Goal: Task Accomplishment & Management: Manage account settings

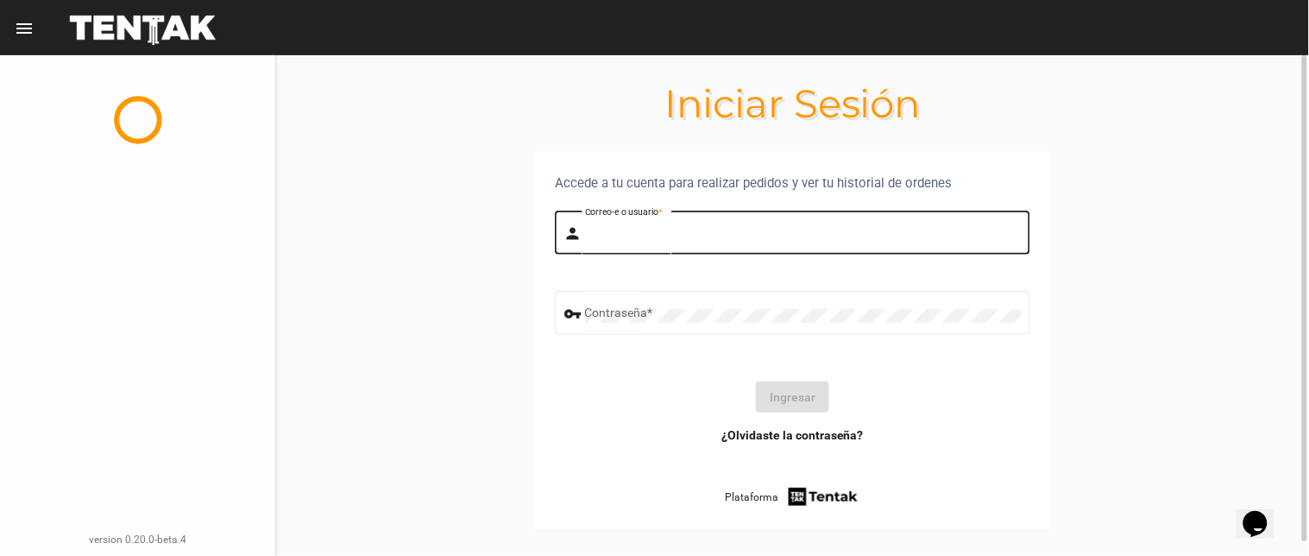
click at [789, 230] on input "Correo-e o usuario *" at bounding box center [803, 236] width 437 height 14
type input "flopyganora"
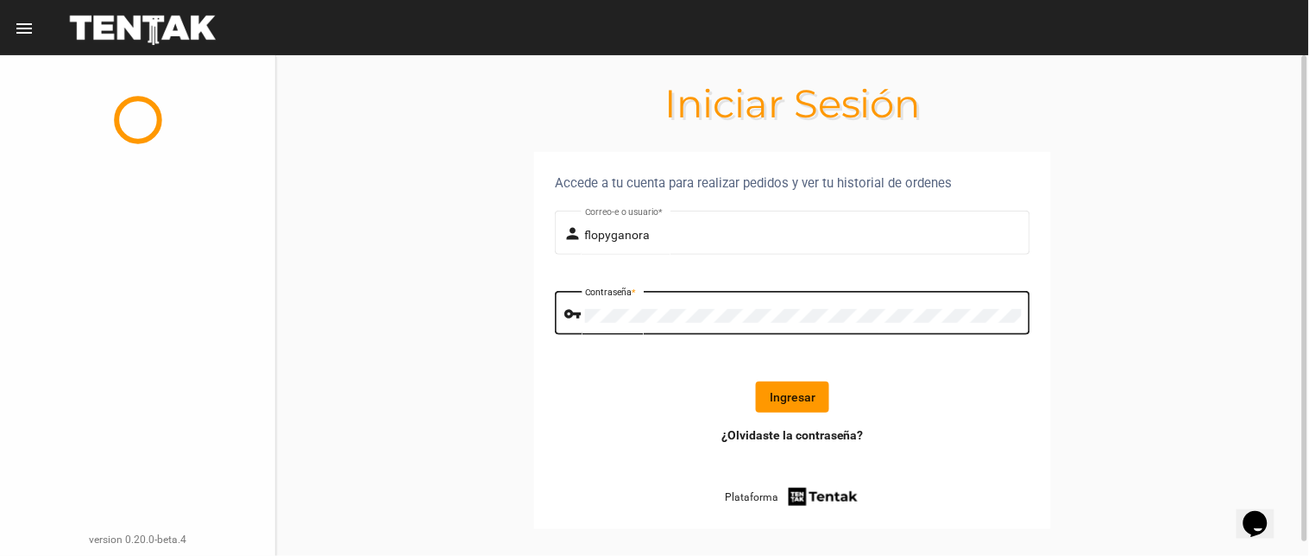
click button "Ingresar" at bounding box center [792, 396] width 73 height 31
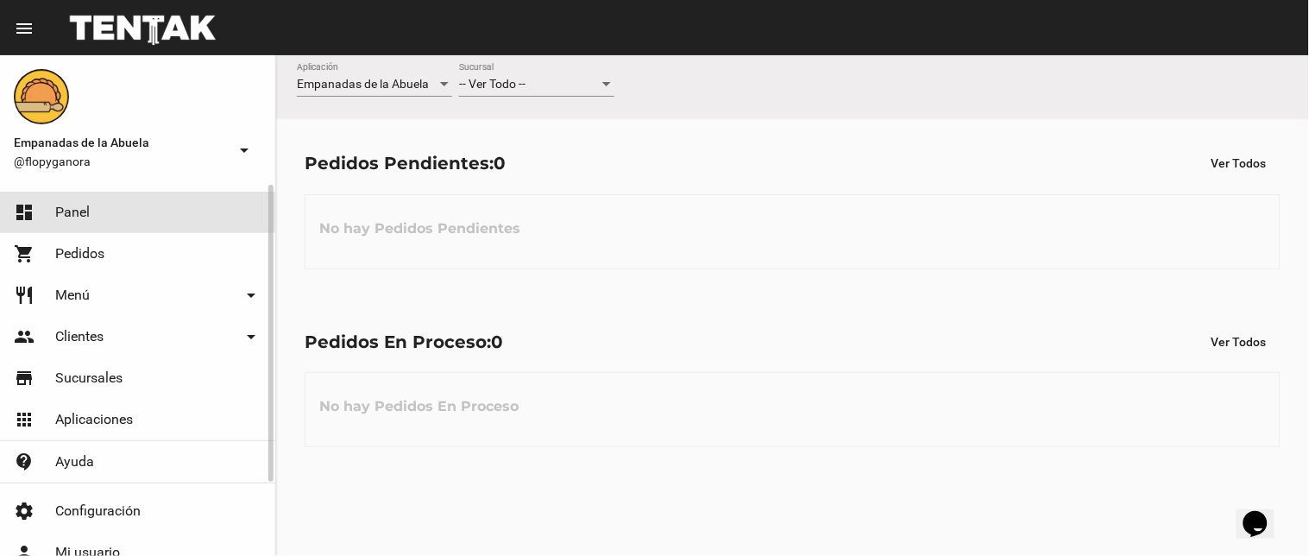
click at [95, 211] on link "dashboard Panel" at bounding box center [137, 212] width 275 height 41
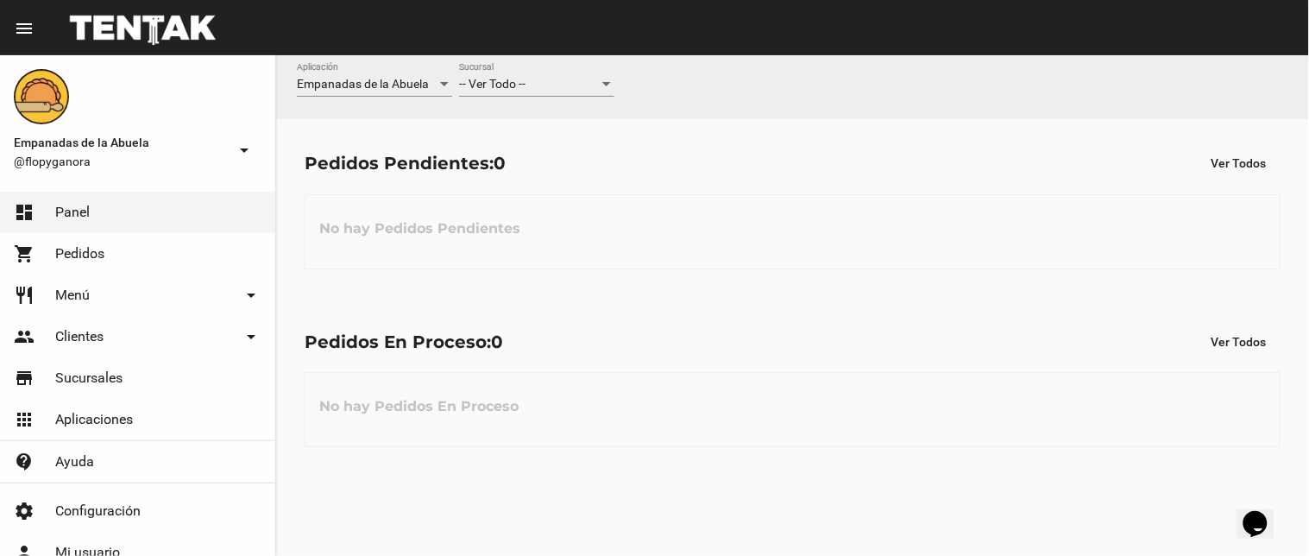
click at [589, 80] on div "-- Ver Todo --" at bounding box center [529, 85] width 140 height 14
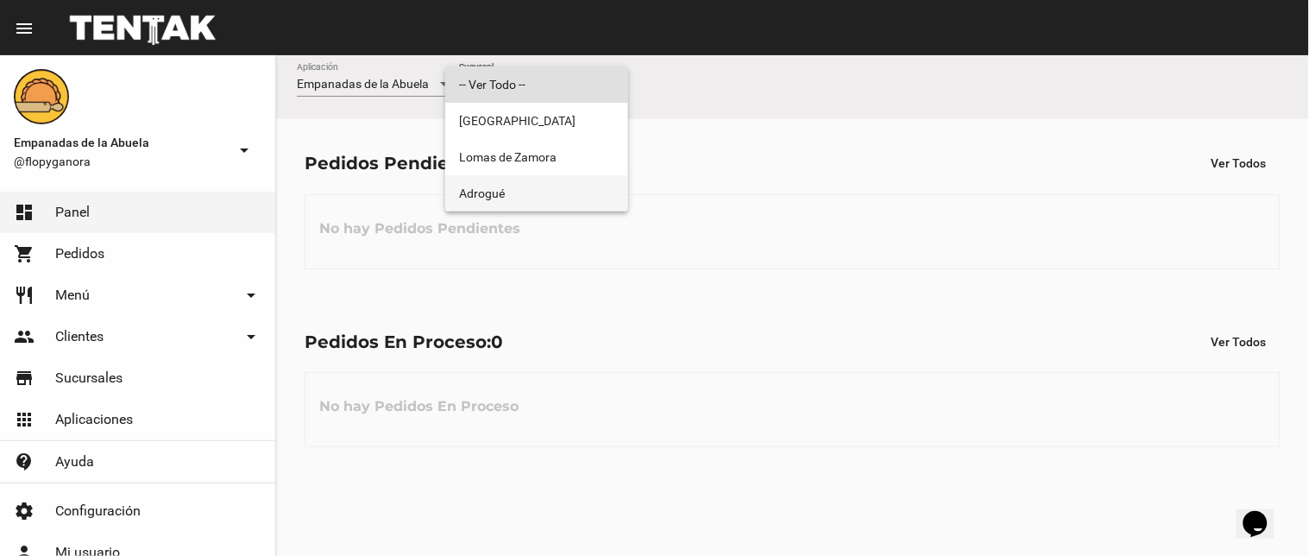
click at [546, 197] on span "Adrogué" at bounding box center [536, 193] width 155 height 36
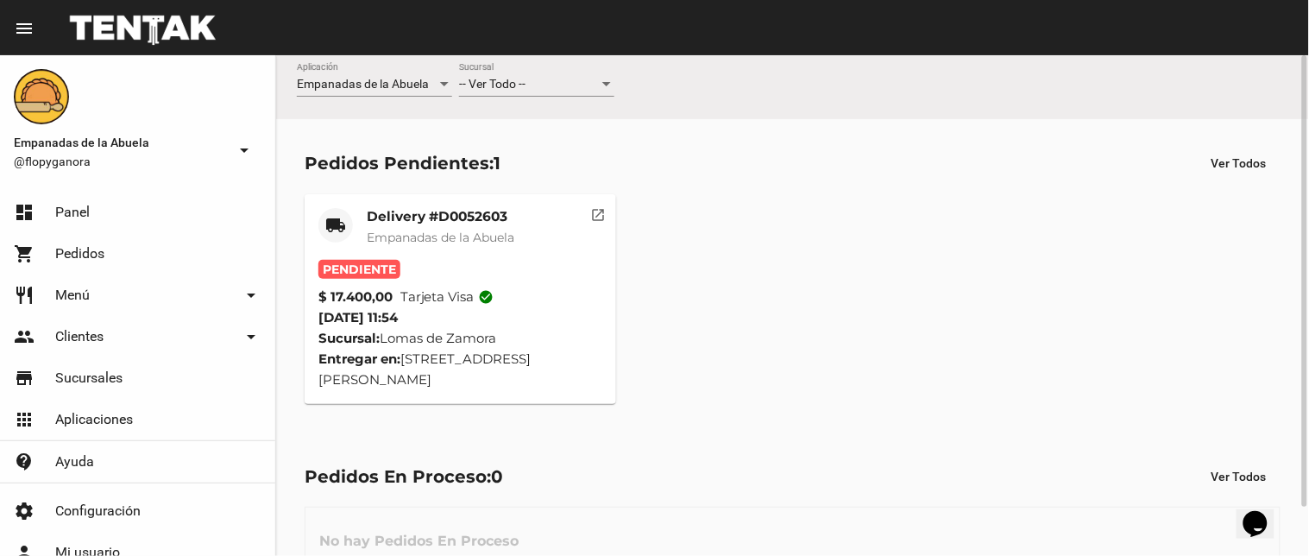
click at [519, 78] on span "-- Ver Todo --" at bounding box center [492, 84] width 66 height 14
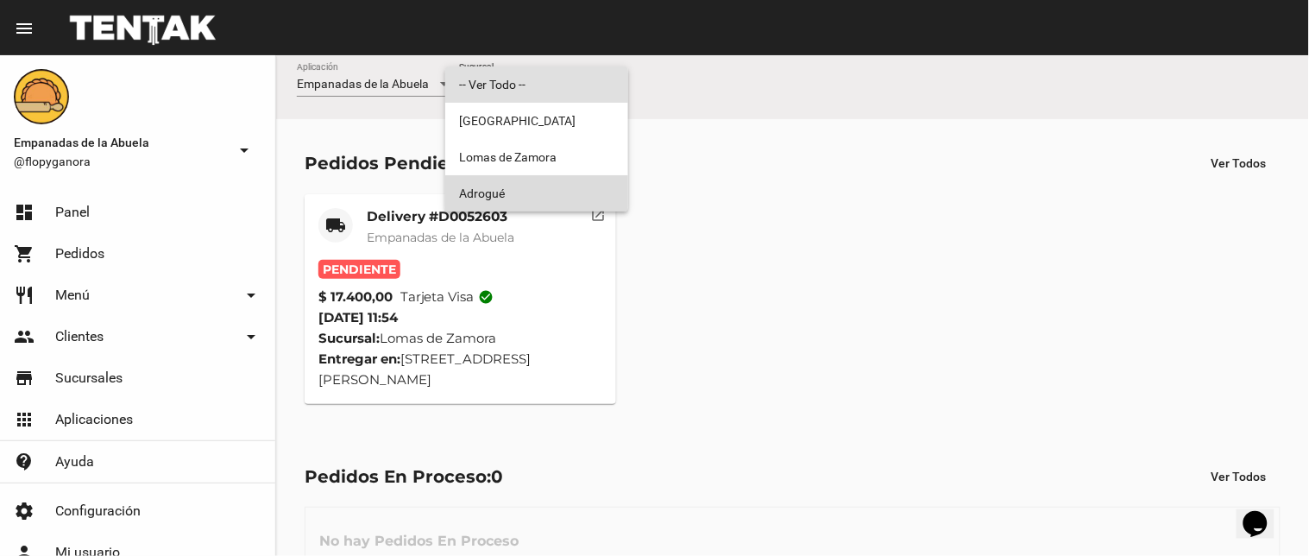
click at [510, 192] on span "Adrogué" at bounding box center [536, 193] width 155 height 36
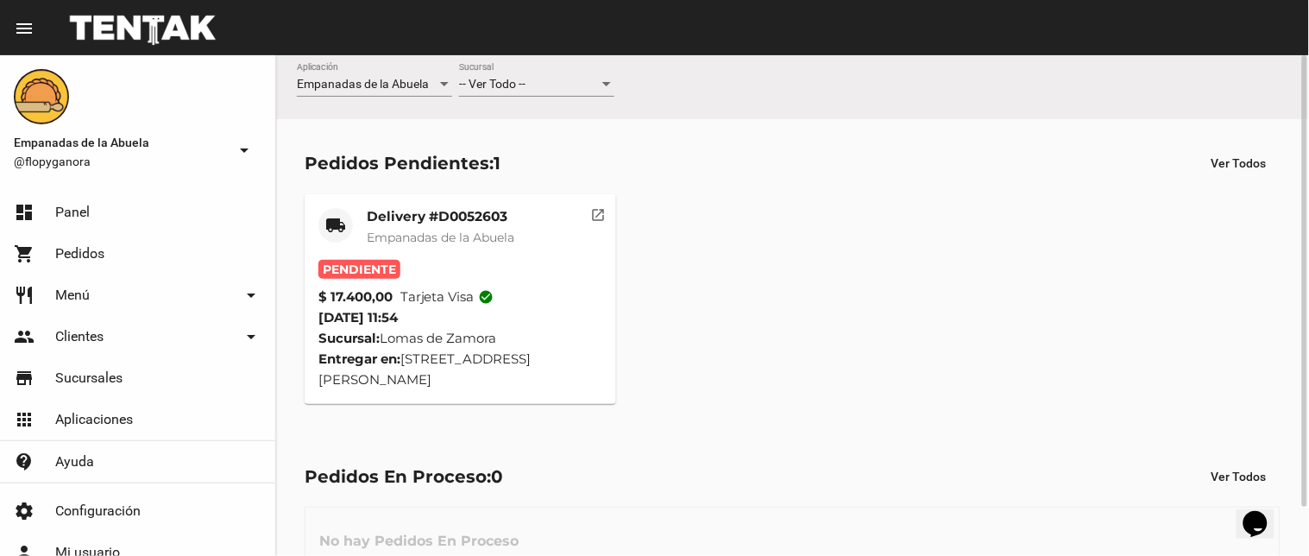
click at [486, 92] on div "-- Ver Todo -- Sucursal" at bounding box center [536, 80] width 155 height 34
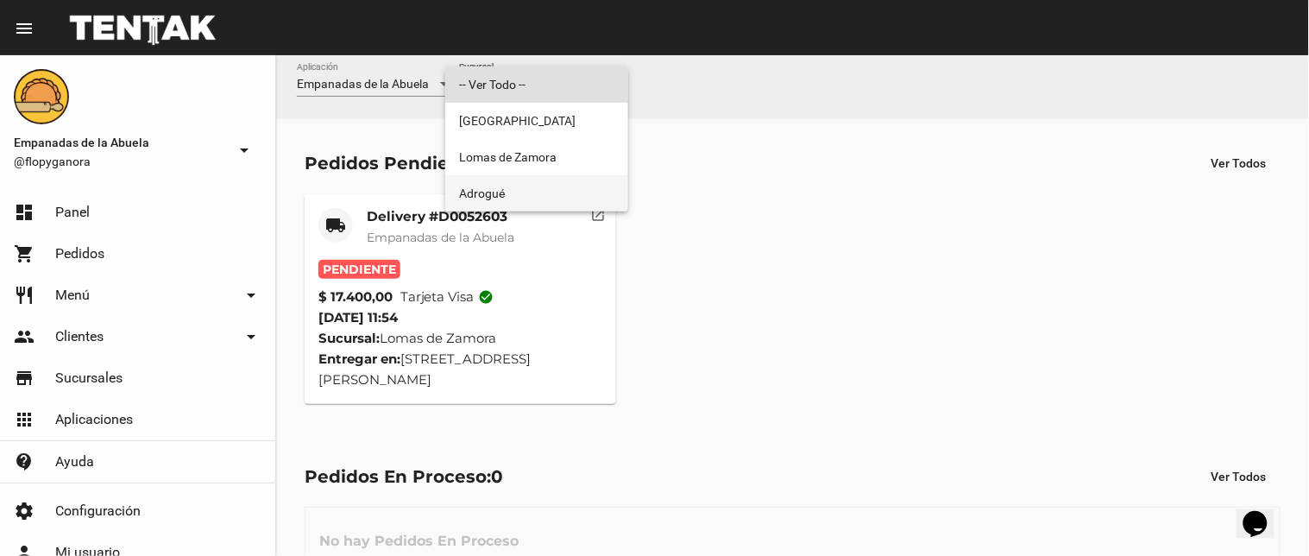
click at [504, 197] on span "Adrogué" at bounding box center [536, 193] width 155 height 36
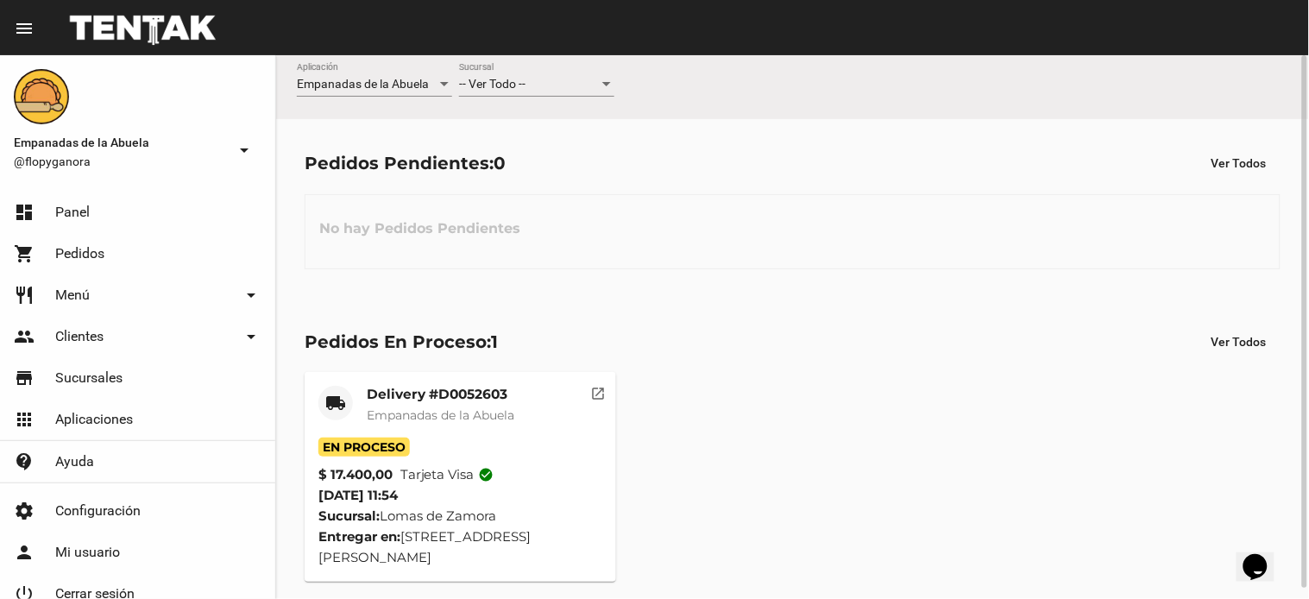
click at [516, 88] on span "-- Ver Todo --" at bounding box center [492, 84] width 66 height 14
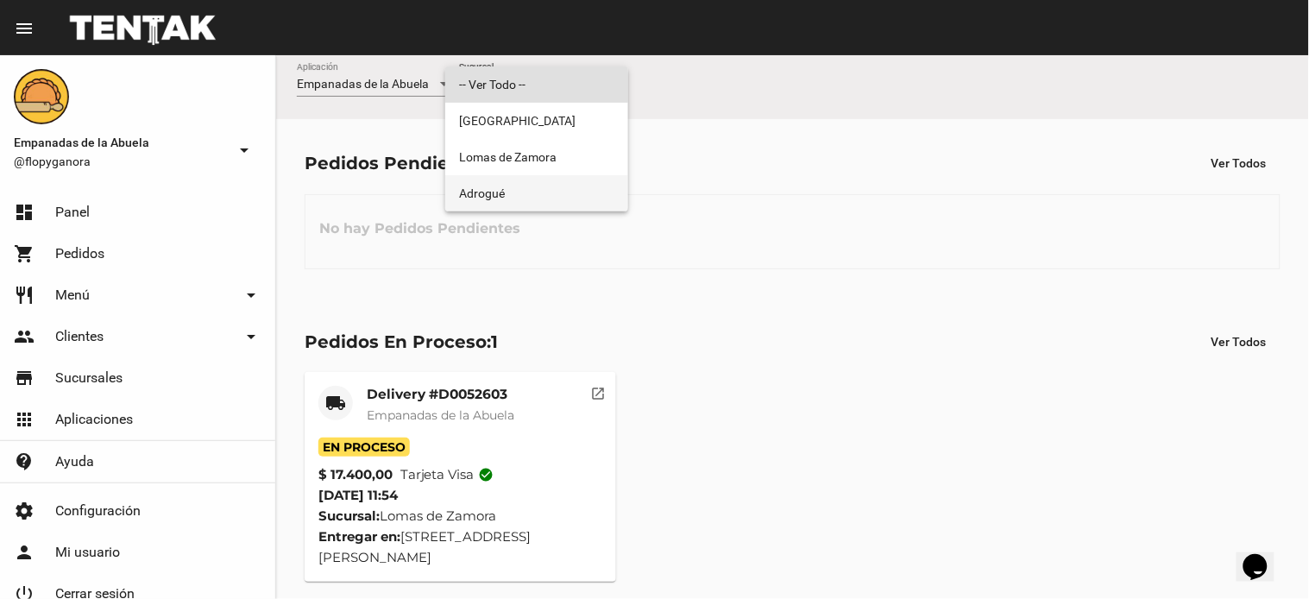
click at [509, 199] on span "Adrogué" at bounding box center [536, 193] width 155 height 36
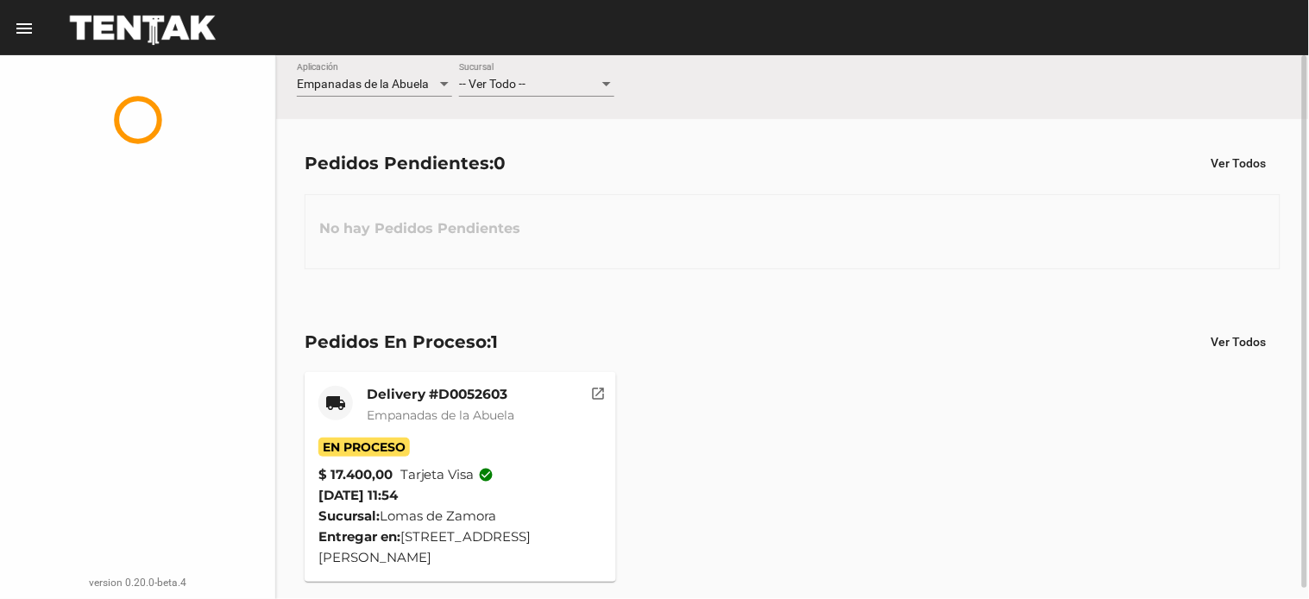
click at [481, 73] on div "-- Ver Todo -- Sucursal" at bounding box center [536, 80] width 155 height 34
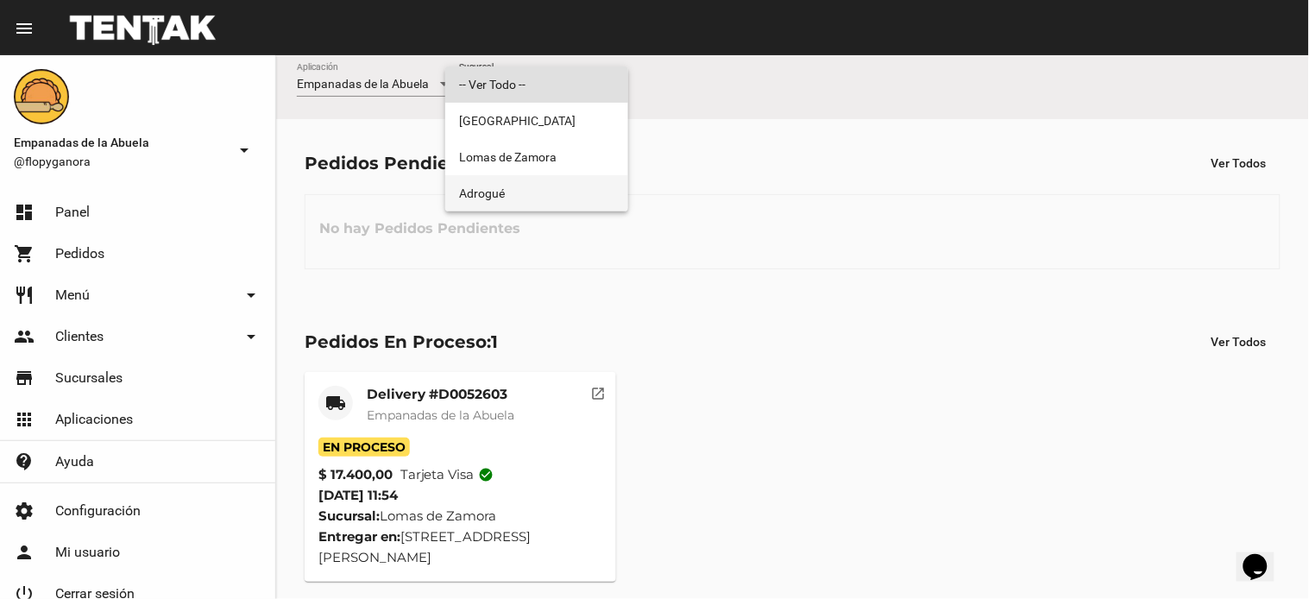
click at [525, 204] on span "Adrogué" at bounding box center [536, 193] width 155 height 36
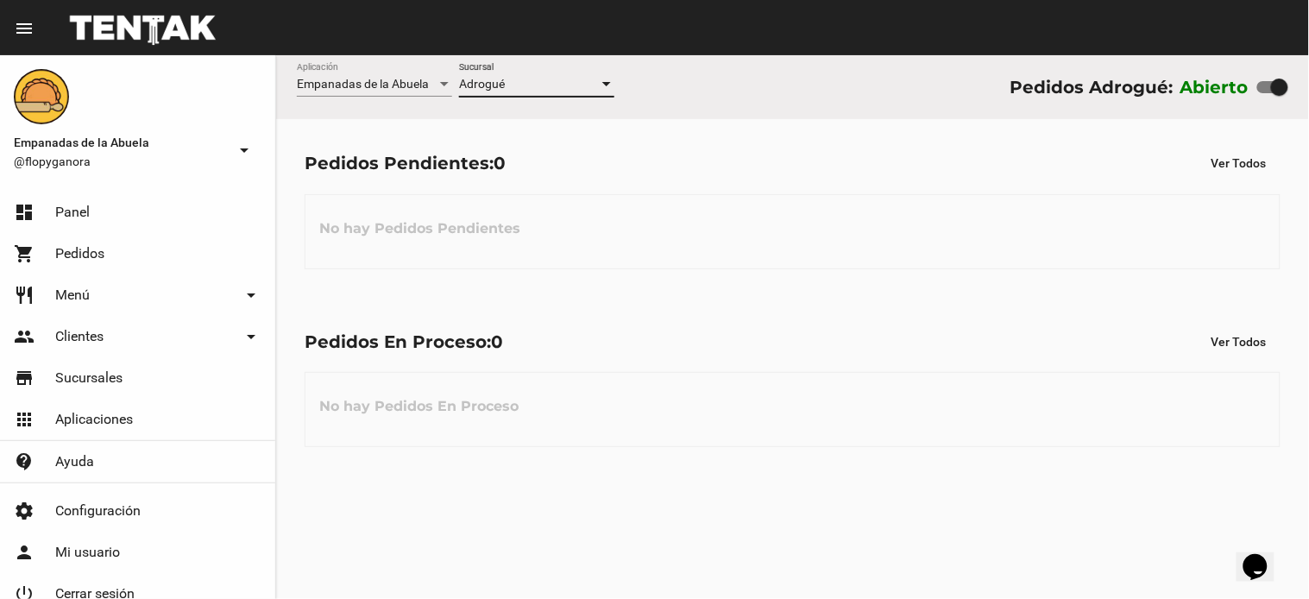
drag, startPoint x: 610, startPoint y: 372, endPoint x: 574, endPoint y: 400, distance: 46.1
click at [611, 371] on div "Pedidos En Proceso: 0 Ver Todos No hay Pedidos En Proceso" at bounding box center [792, 387] width 1033 height 178
click at [568, 90] on div "-- Ver Todo --" at bounding box center [529, 85] width 140 height 14
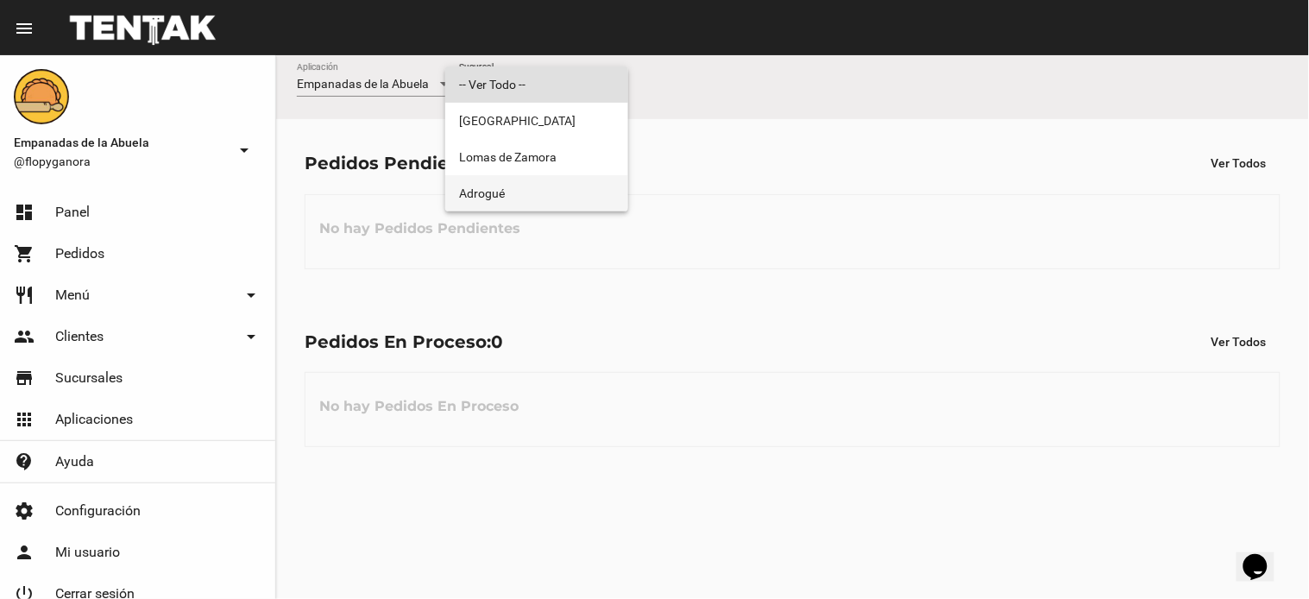
click at [500, 192] on span "Adrogué" at bounding box center [536, 193] width 155 height 36
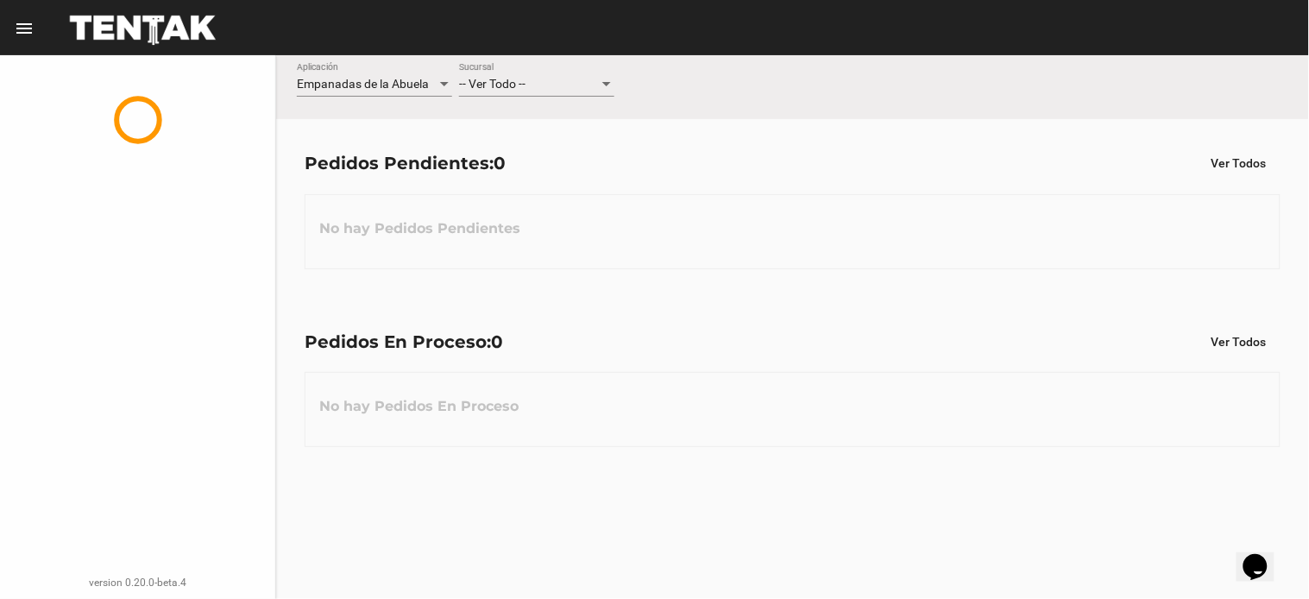
click at [535, 88] on div "-- Ver Todo --" at bounding box center [529, 85] width 140 height 14
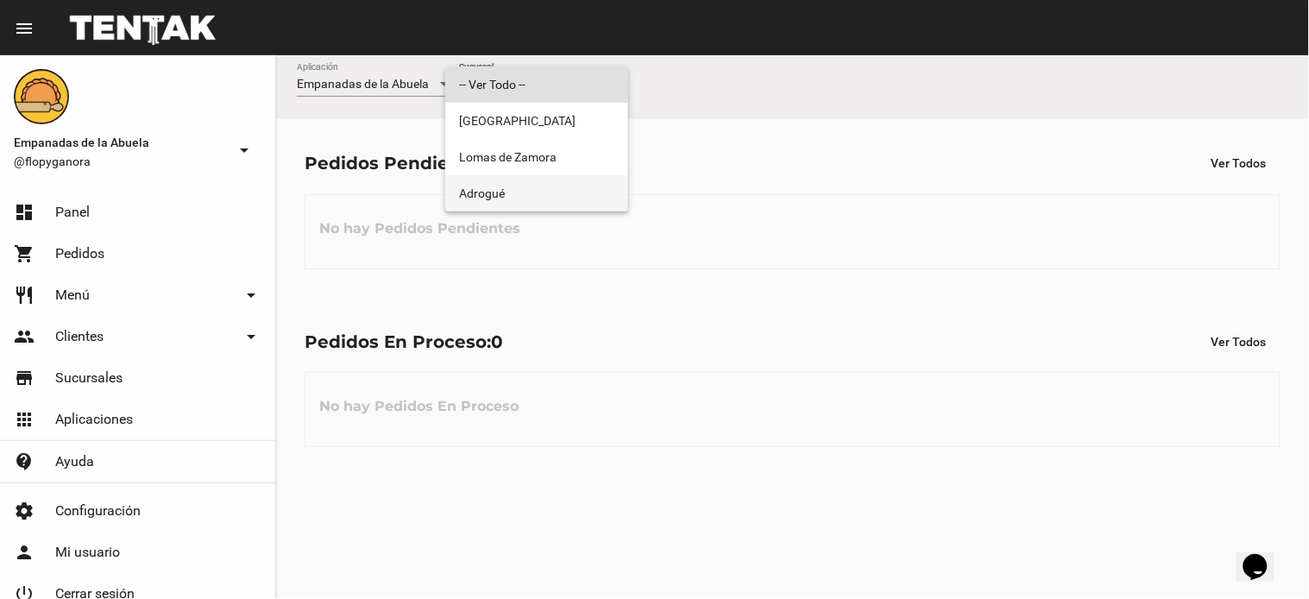
click at [519, 186] on span "Adrogué" at bounding box center [536, 193] width 155 height 36
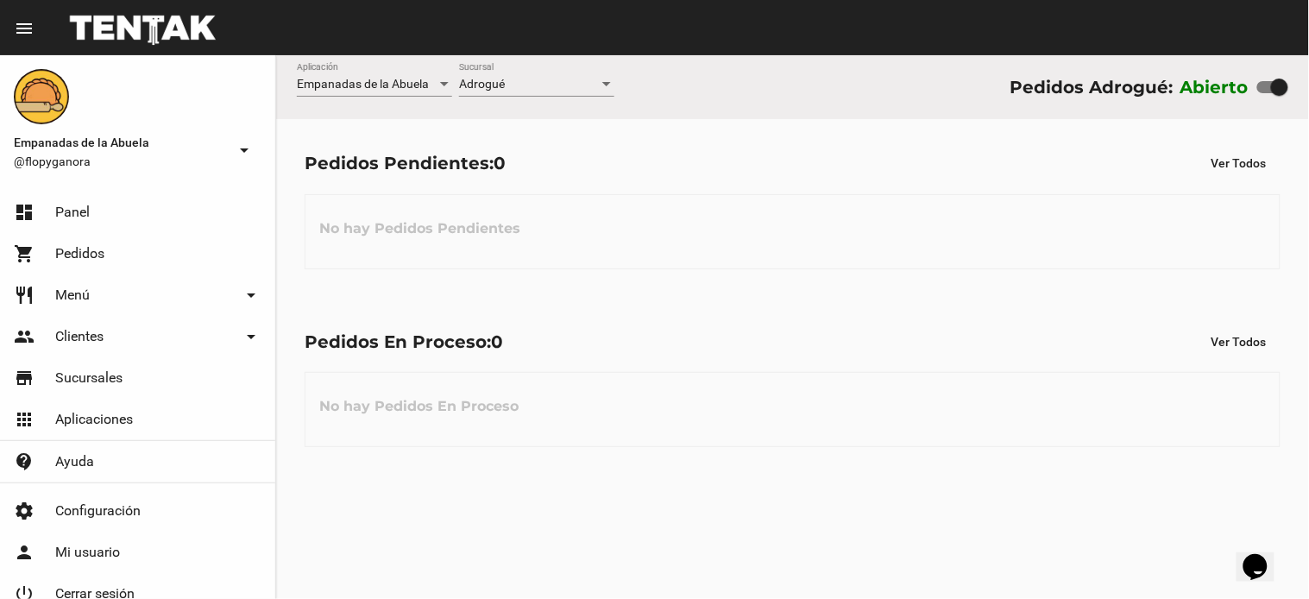
drag, startPoint x: 652, startPoint y: 239, endPoint x: 680, endPoint y: 231, distance: 28.7
click at [676, 231] on div "No hay Pedidos Pendientes" at bounding box center [793, 231] width 976 height 75
click at [735, 194] on div "No hay Pedidos Pendientes" at bounding box center [793, 231] width 976 height 75
click at [777, 276] on div "Pedidos Pendientes: 0 Ver Todos No hay Pedidos Pendientes" at bounding box center [792, 208] width 1033 height 178
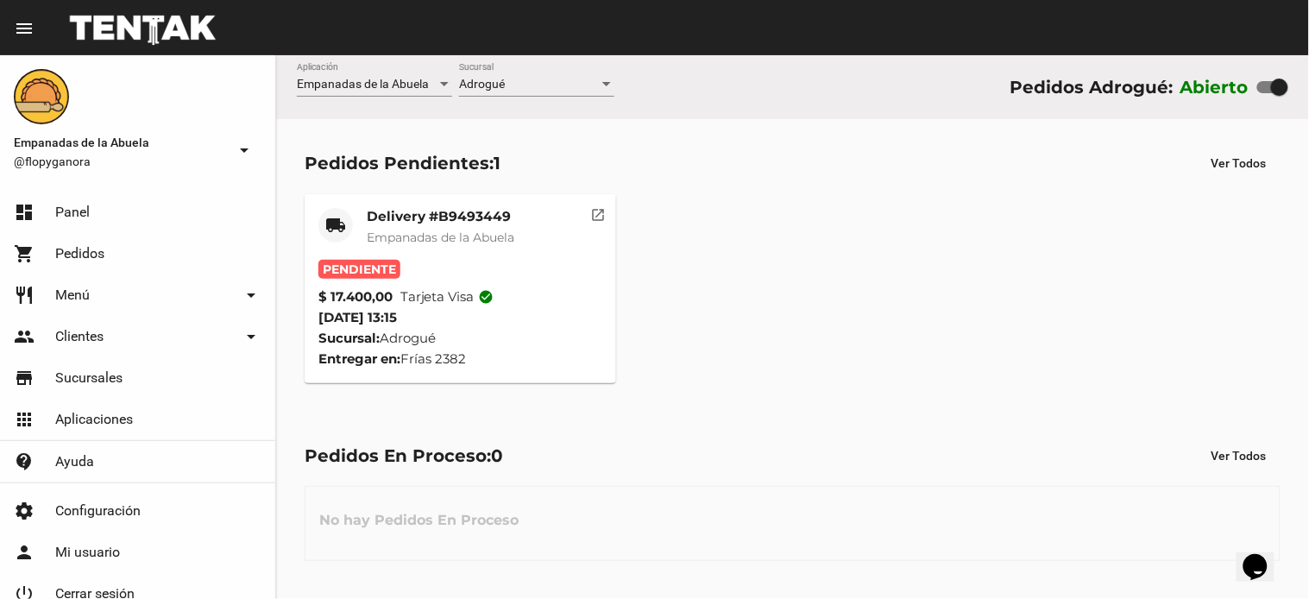
click at [450, 213] on mat-card-title "Delivery #B9493449" at bounding box center [441, 216] width 148 height 17
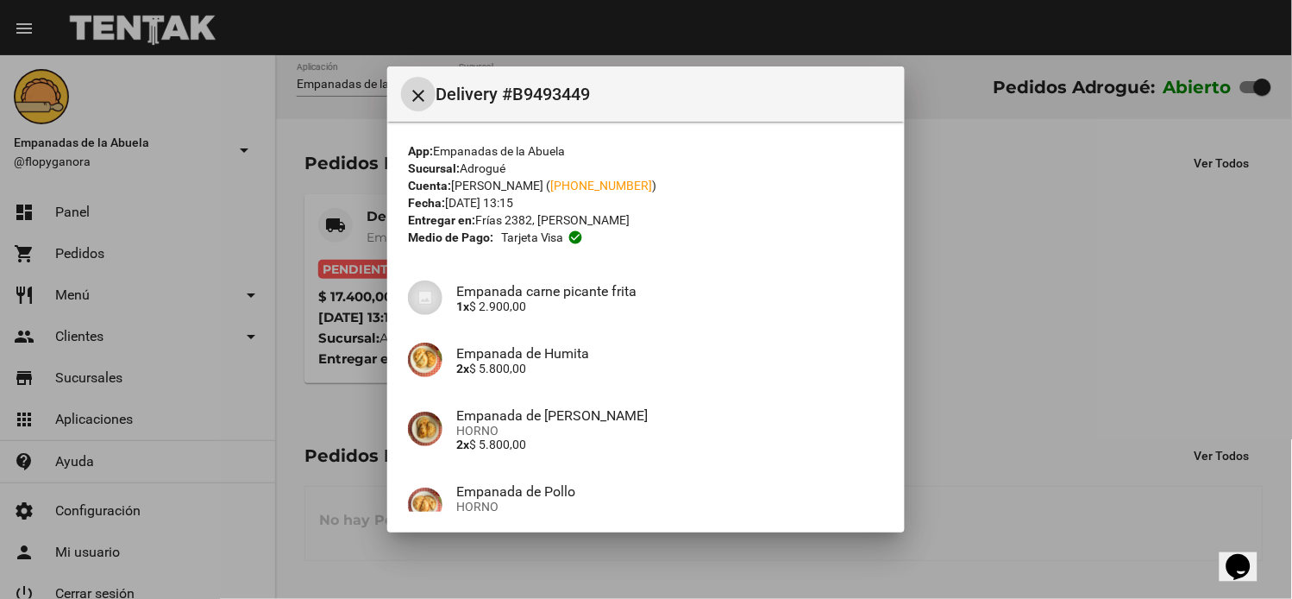
scroll to position [167, 0]
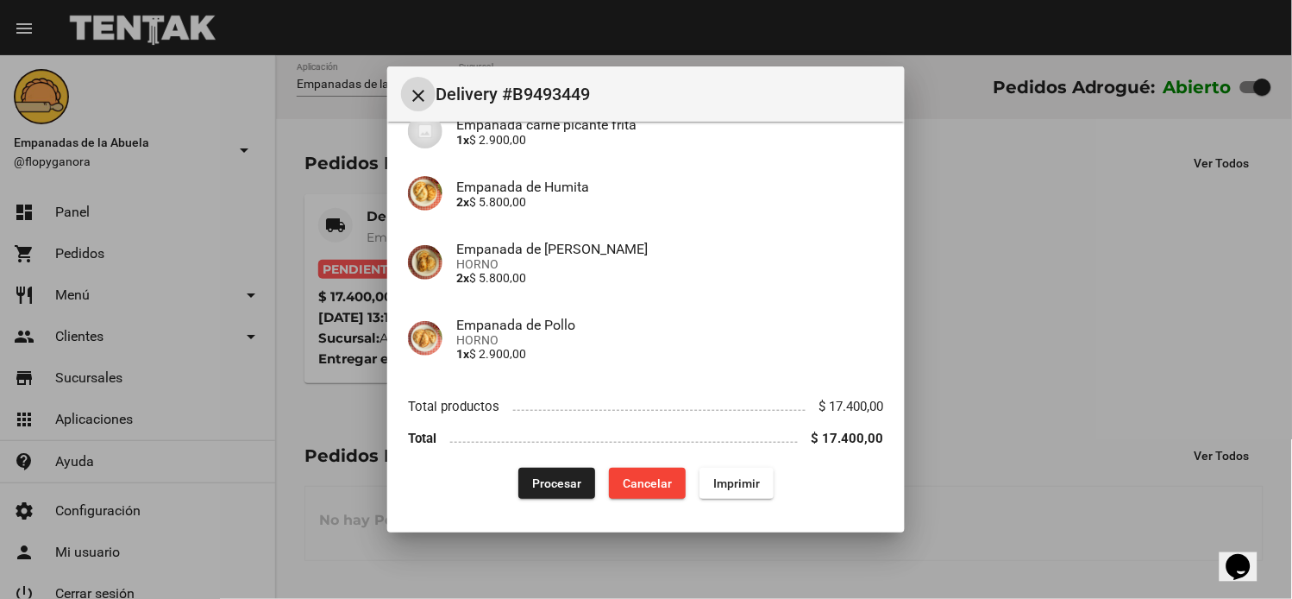
click at [739, 481] on span "Imprimir" at bounding box center [736, 483] width 47 height 14
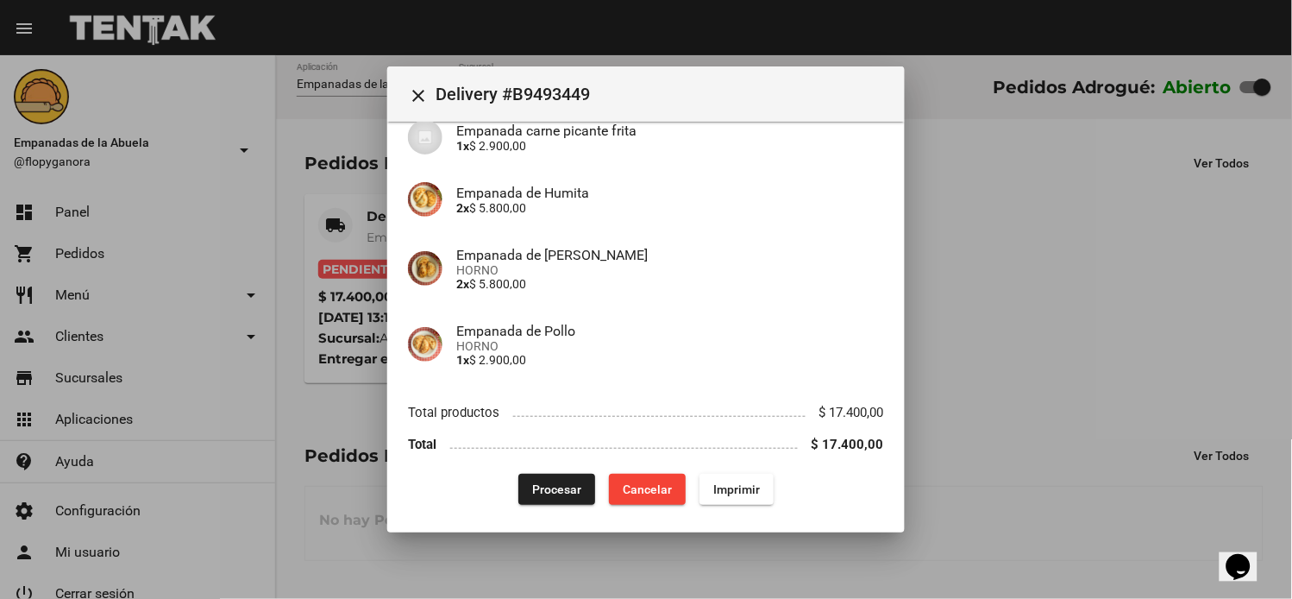
scroll to position [167, 0]
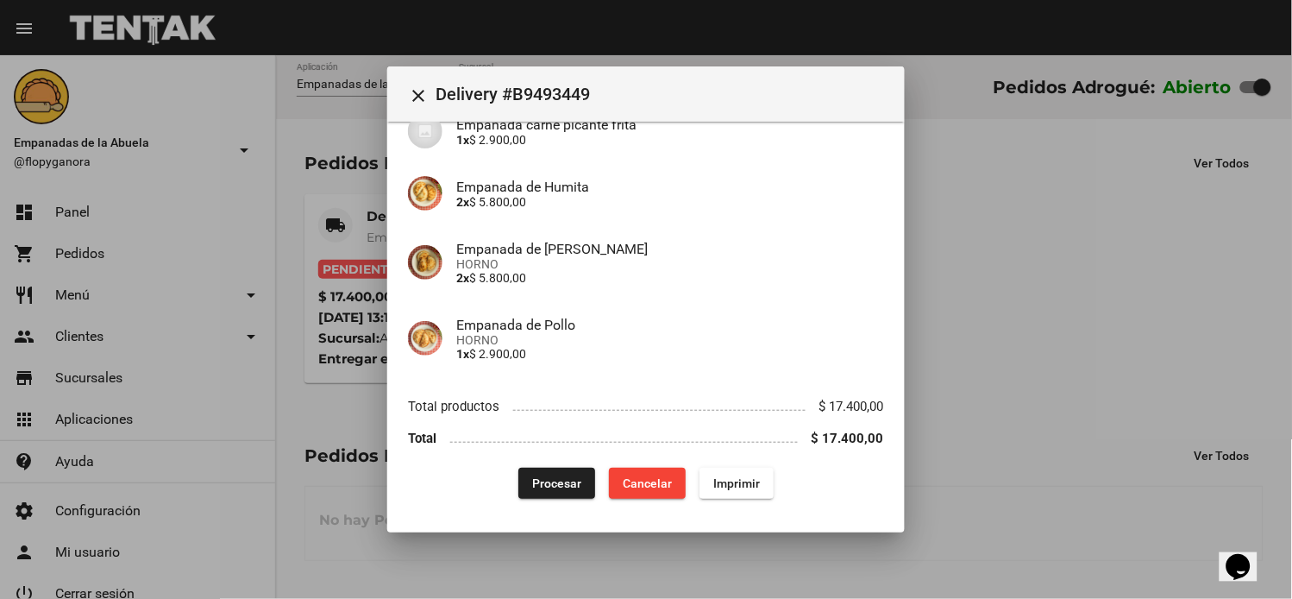
click at [535, 490] on button "Procesar" at bounding box center [556, 483] width 77 height 31
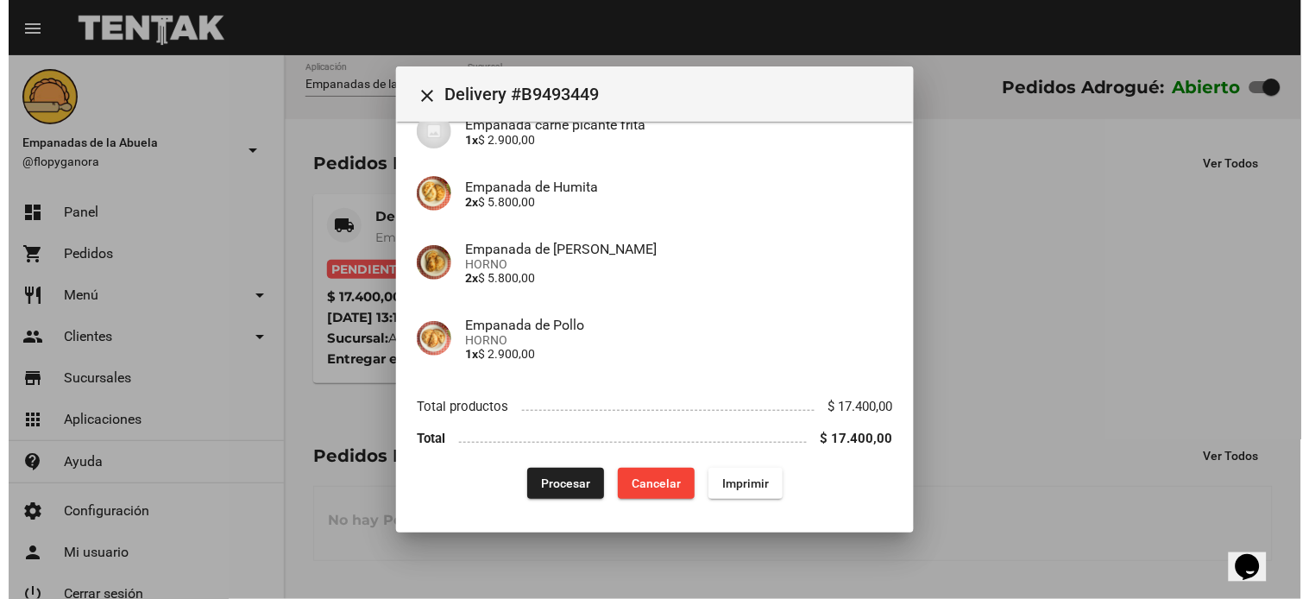
scroll to position [0, 0]
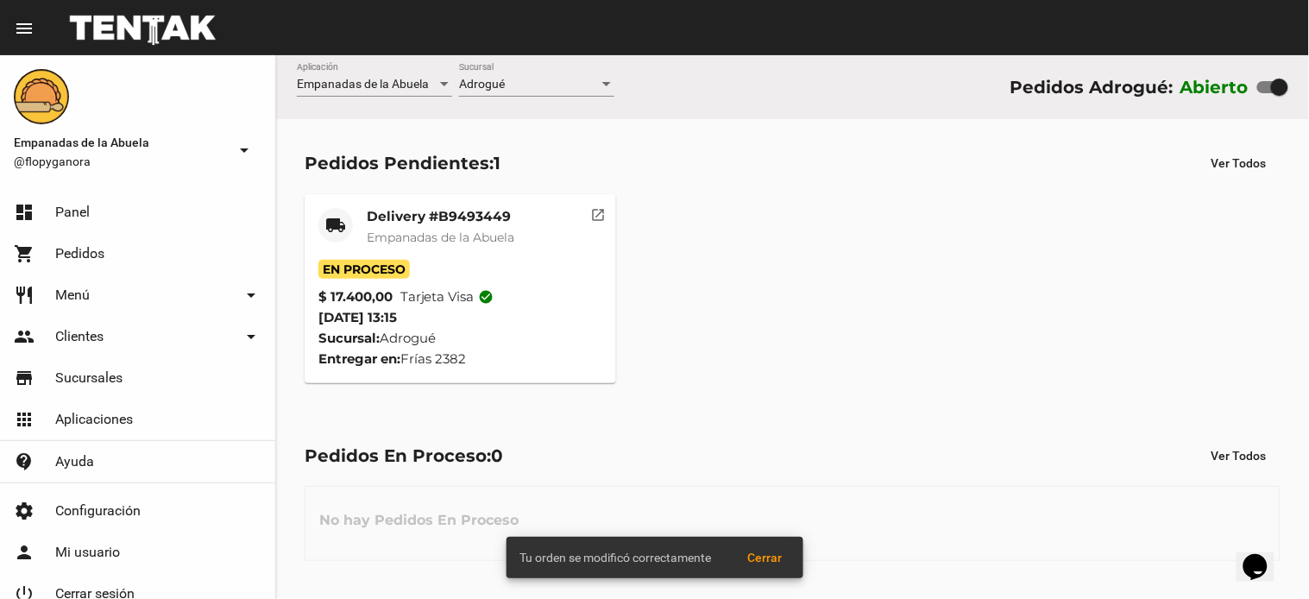
click at [493, 88] on span "Adrogué" at bounding box center [482, 84] width 46 height 14
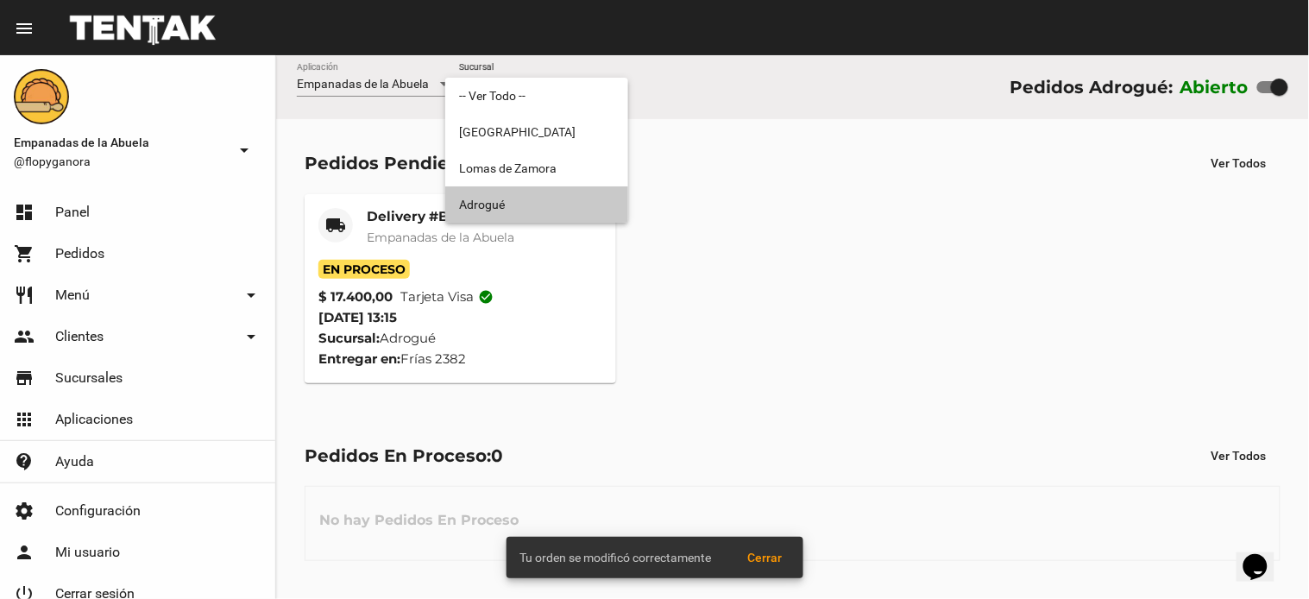
click at [505, 196] on span "Adrogué" at bounding box center [536, 204] width 155 height 36
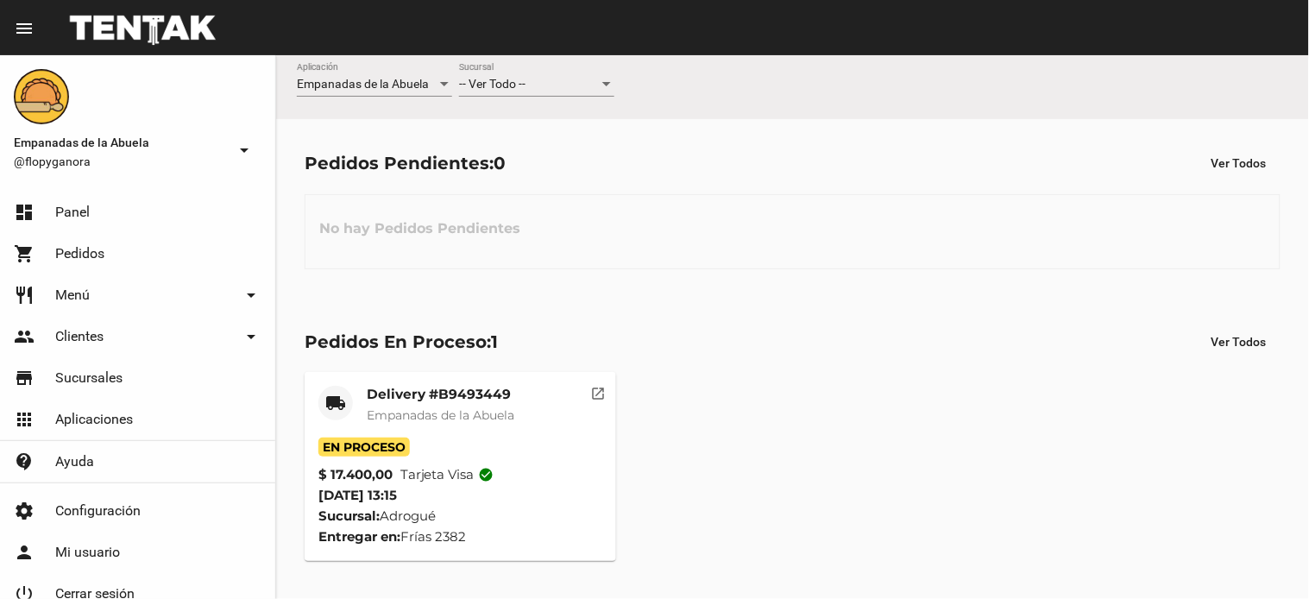
click at [519, 88] on span "-- Ver Todo --" at bounding box center [492, 84] width 66 height 14
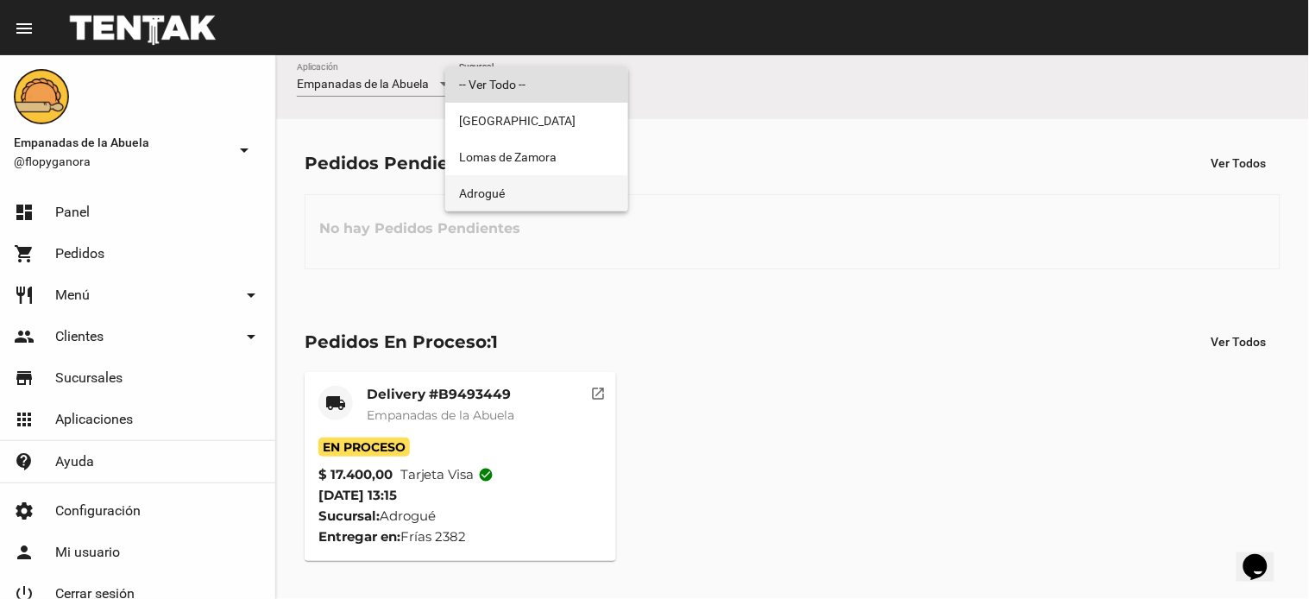
click at [485, 191] on span "Adrogué" at bounding box center [536, 193] width 155 height 36
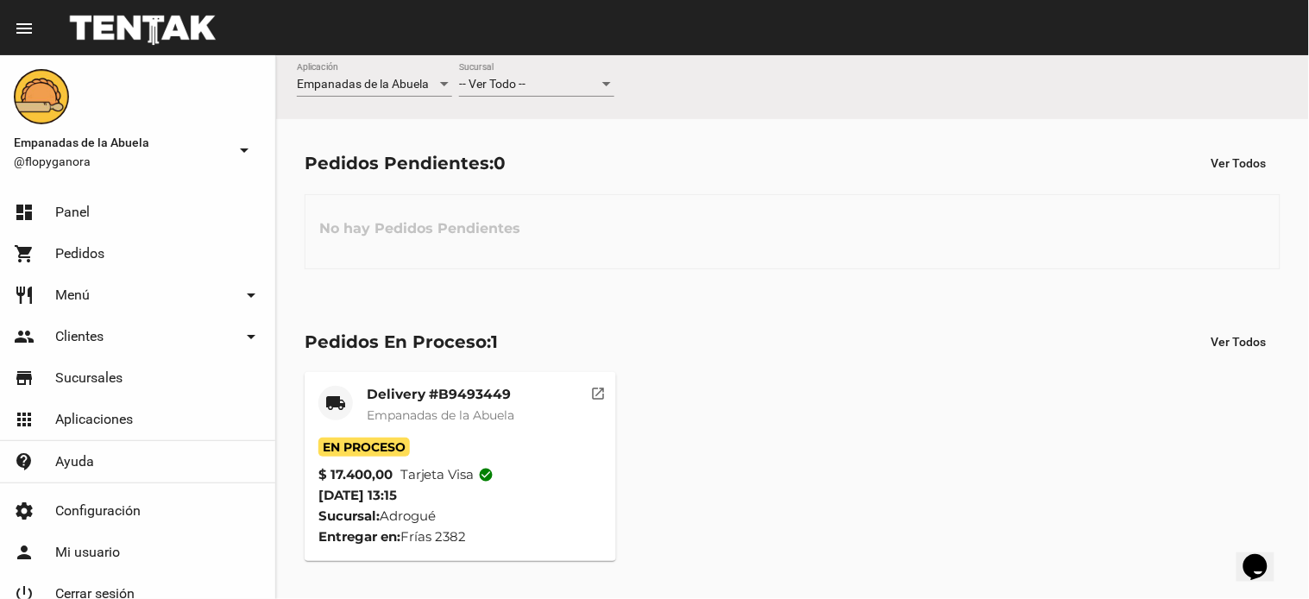
click at [490, 95] on div "-- Ver Todo -- Sucursal" at bounding box center [536, 80] width 155 height 34
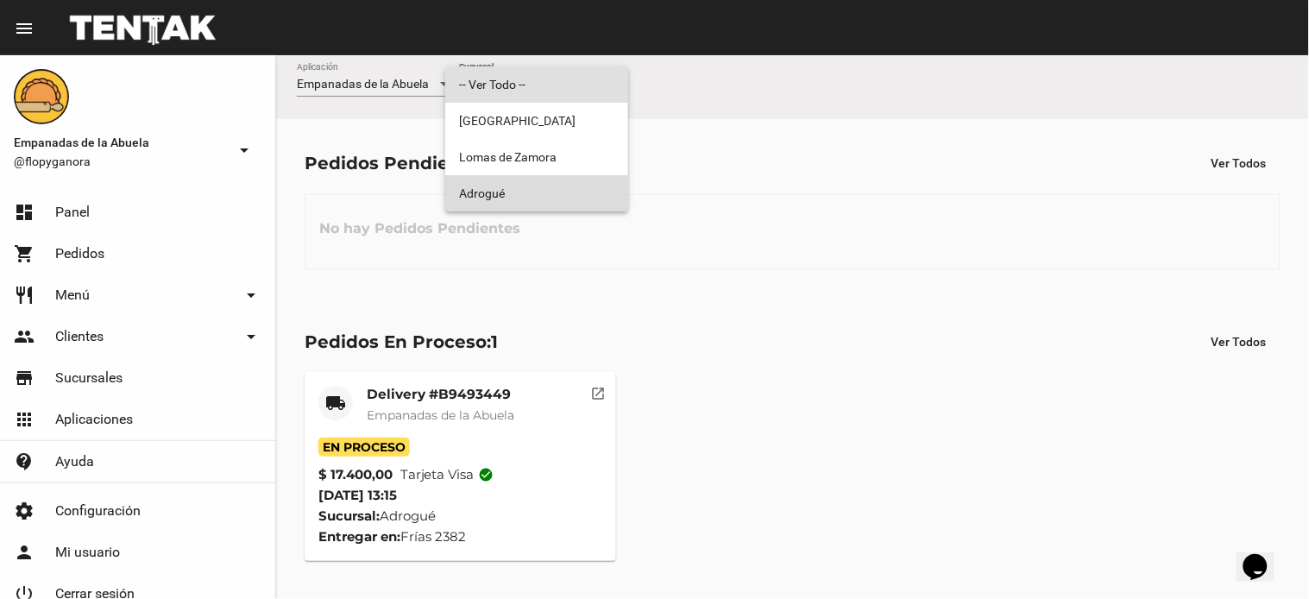
click at [509, 193] on span "Adrogué" at bounding box center [536, 193] width 155 height 36
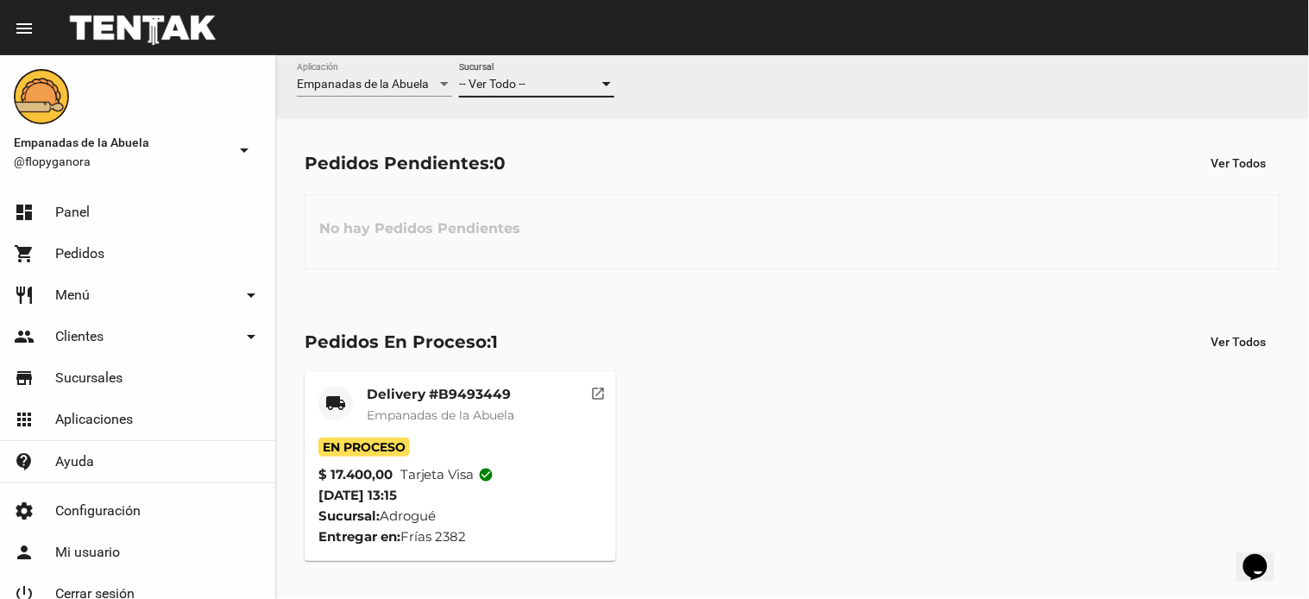
click at [575, 88] on div "-- Ver Todo --" at bounding box center [529, 85] width 140 height 14
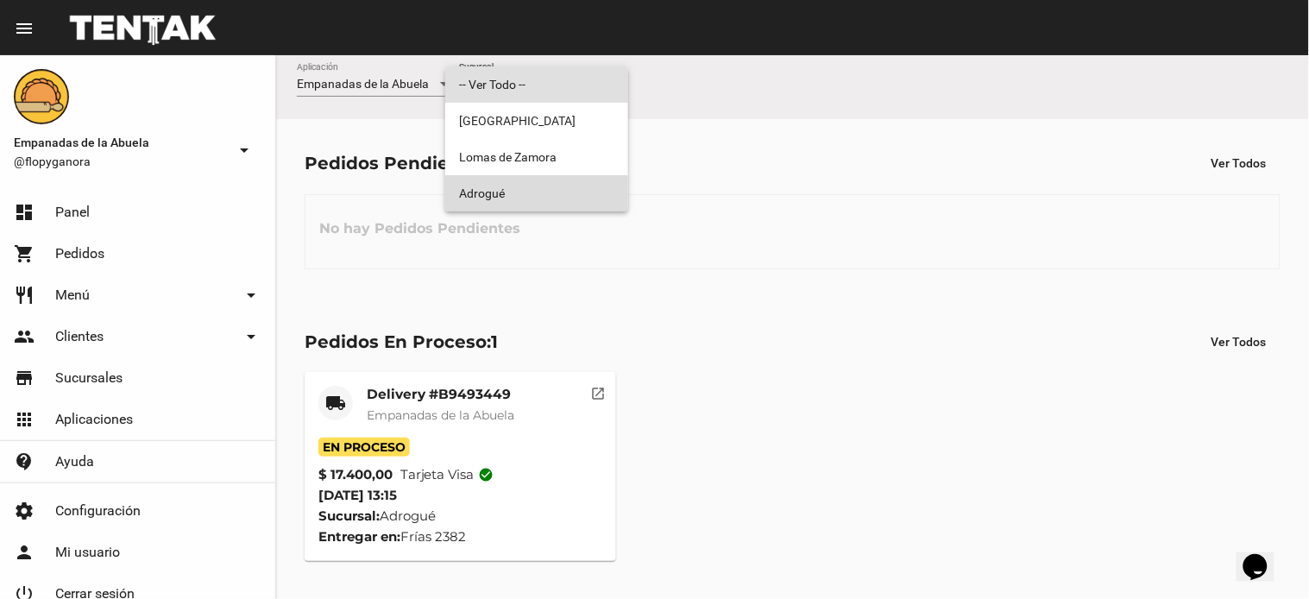
click at [568, 191] on span "Adrogué" at bounding box center [536, 193] width 155 height 36
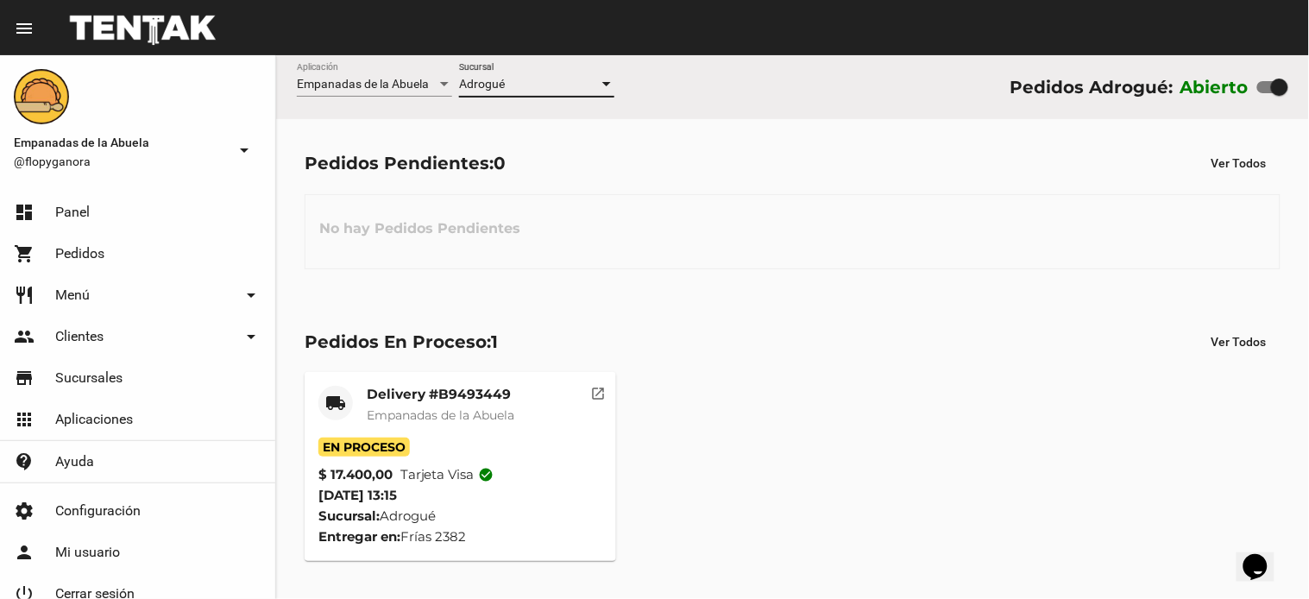
click at [814, 252] on div "No hay Pedidos Pendientes" at bounding box center [793, 231] width 976 height 75
click at [506, 81] on div "Adrogué" at bounding box center [529, 85] width 140 height 14
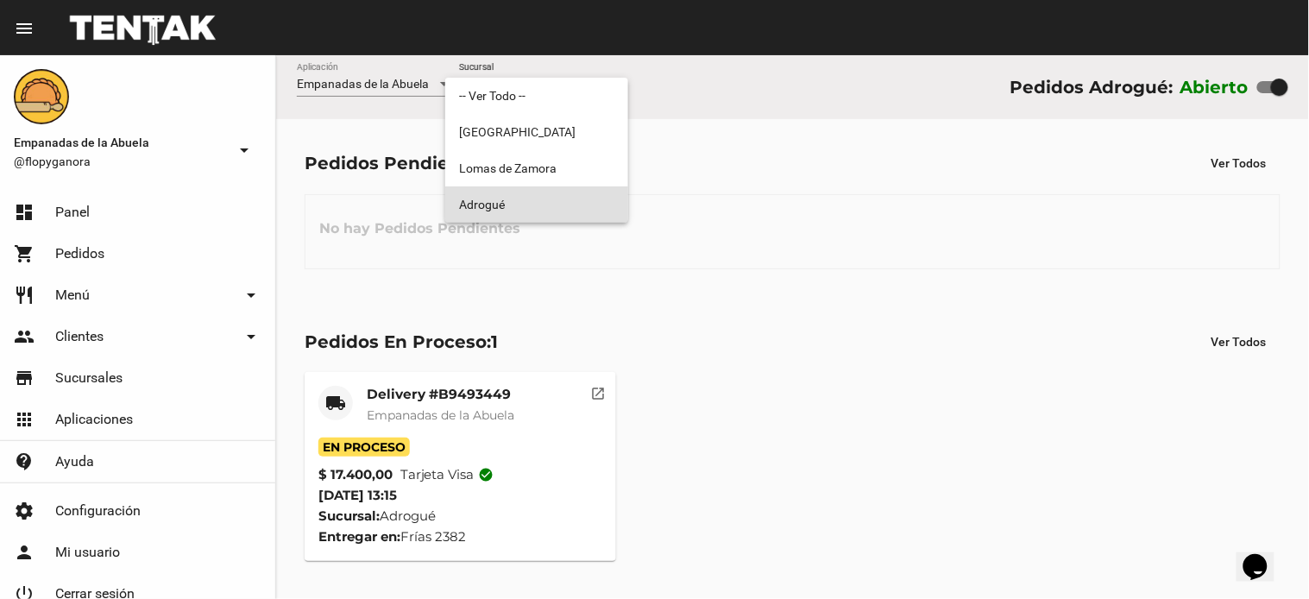
click at [489, 210] on span "Adrogué" at bounding box center [536, 204] width 155 height 36
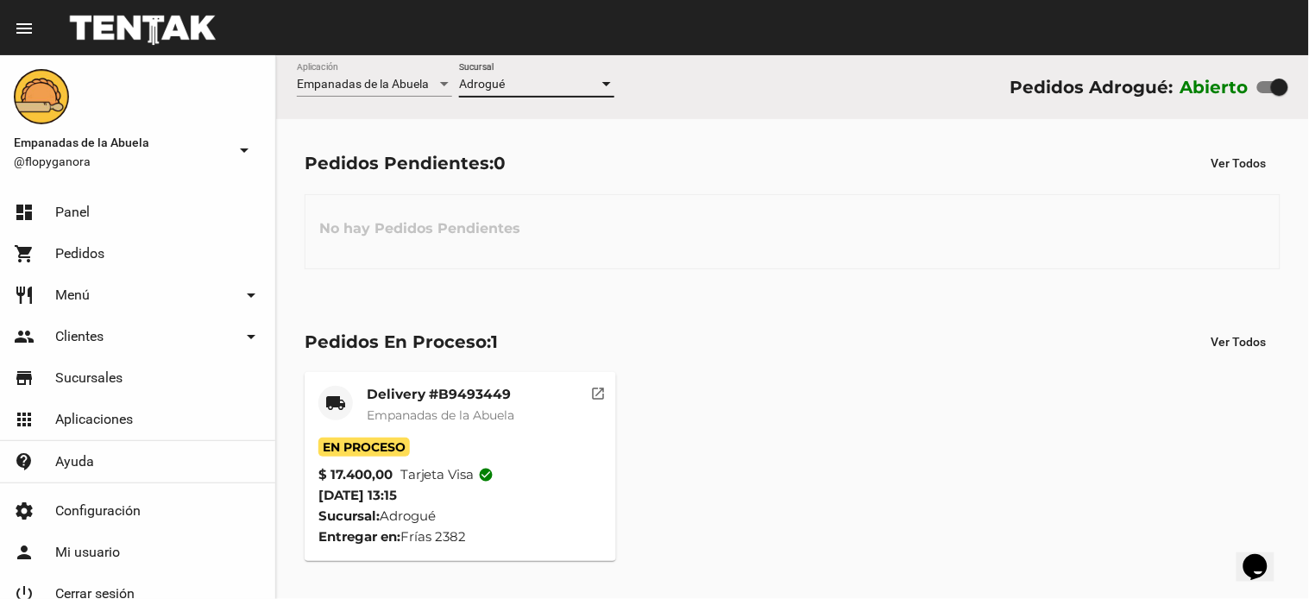
click at [756, 312] on div "Pedidos En Proceso: 1 Ver Todos local_shipping Delivery #B9493449 Empanadas de …" at bounding box center [792, 444] width 1033 height 292
click at [469, 395] on mat-card-title "Delivery #B9493449" at bounding box center [441, 394] width 148 height 17
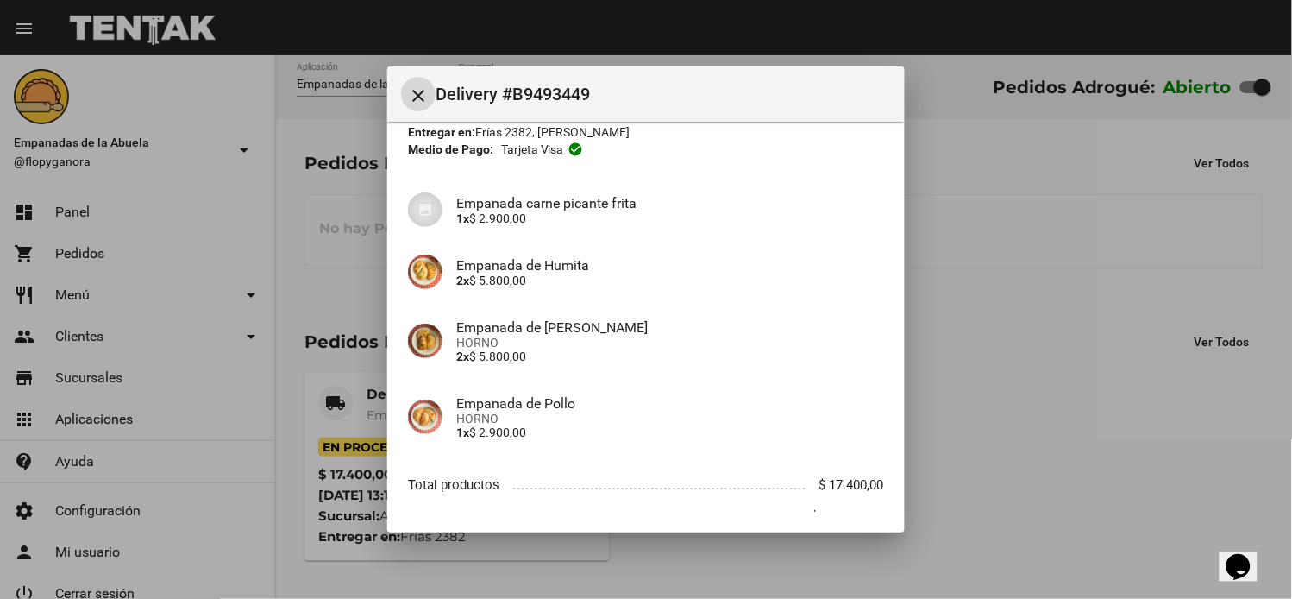
scroll to position [167, 0]
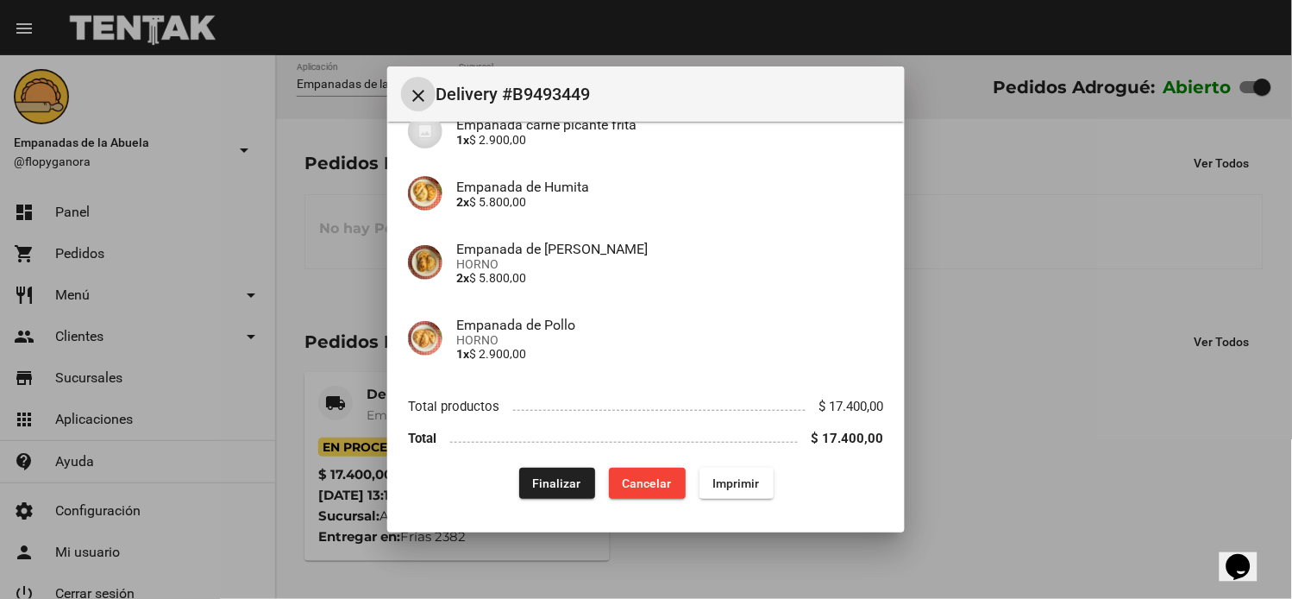
click at [547, 485] on span "Finalizar" at bounding box center [557, 483] width 48 height 14
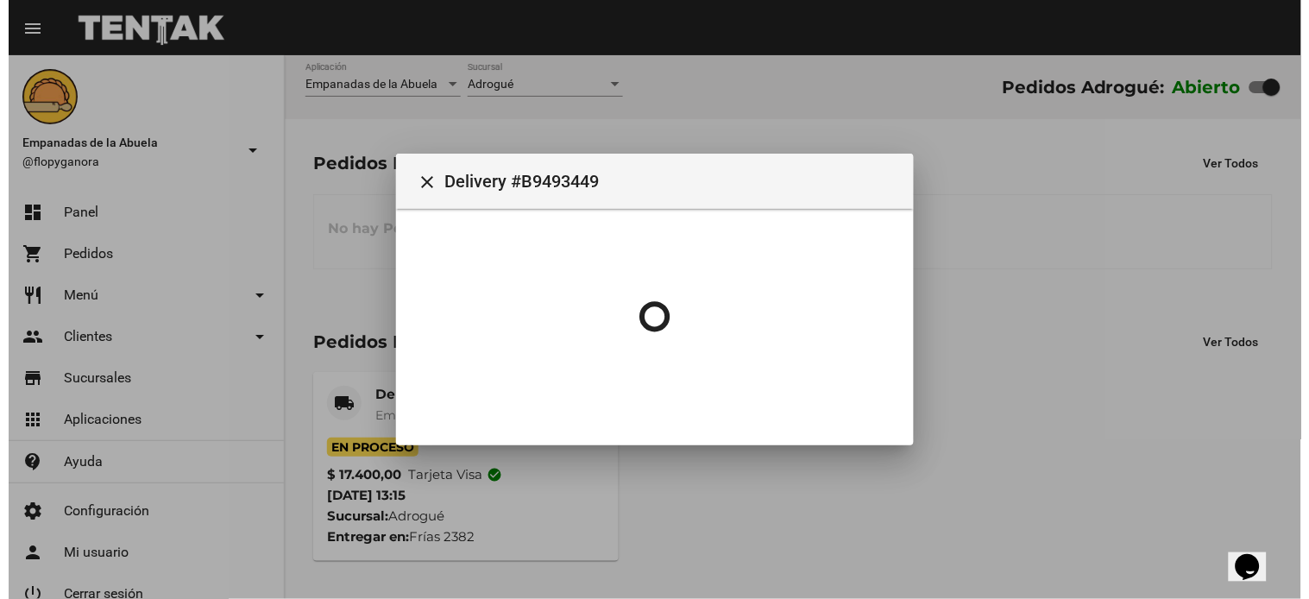
scroll to position [0, 0]
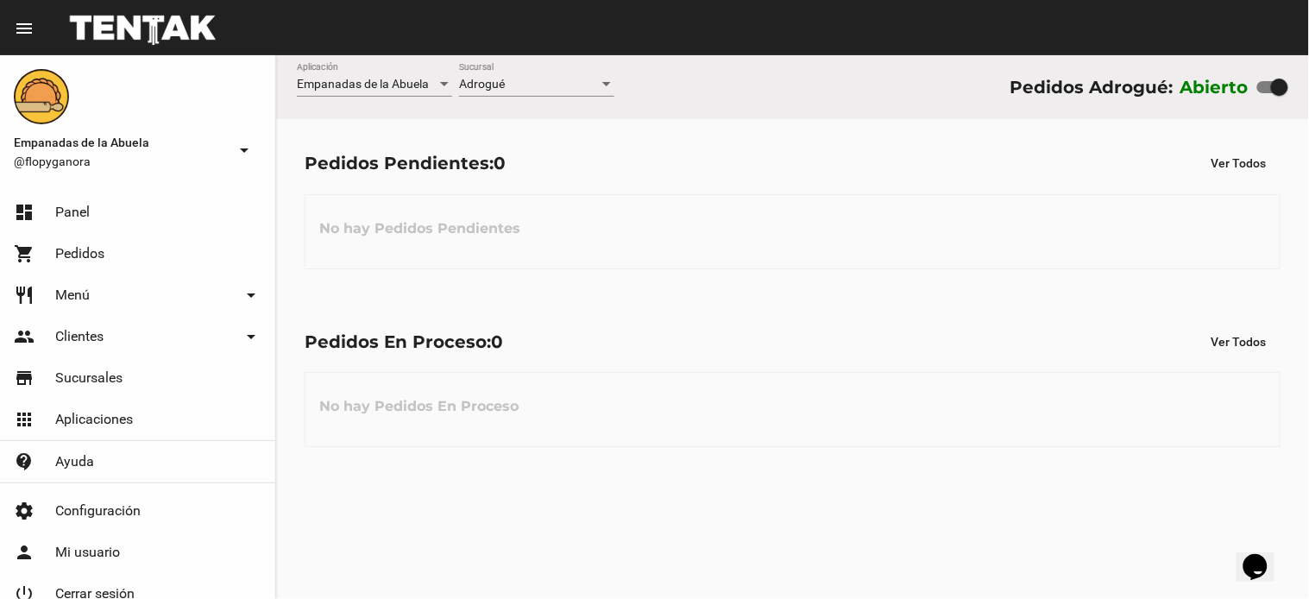
click at [701, 345] on div "Pedidos En Proceso: 0 Ver Todos" at bounding box center [793, 341] width 976 height 31
click at [628, 270] on div "Pedidos Pendientes: 0 Ver Todos No hay Pedidos Pendientes" at bounding box center [792, 208] width 1033 height 178
click at [788, 442] on div "No hay Pedidos En Proceso" at bounding box center [793, 409] width 976 height 75
click at [783, 375] on div "No hay Pedidos En Proceso" at bounding box center [793, 409] width 976 height 75
click at [729, 373] on div "No hay Pedidos En Proceso" at bounding box center [793, 409] width 976 height 75
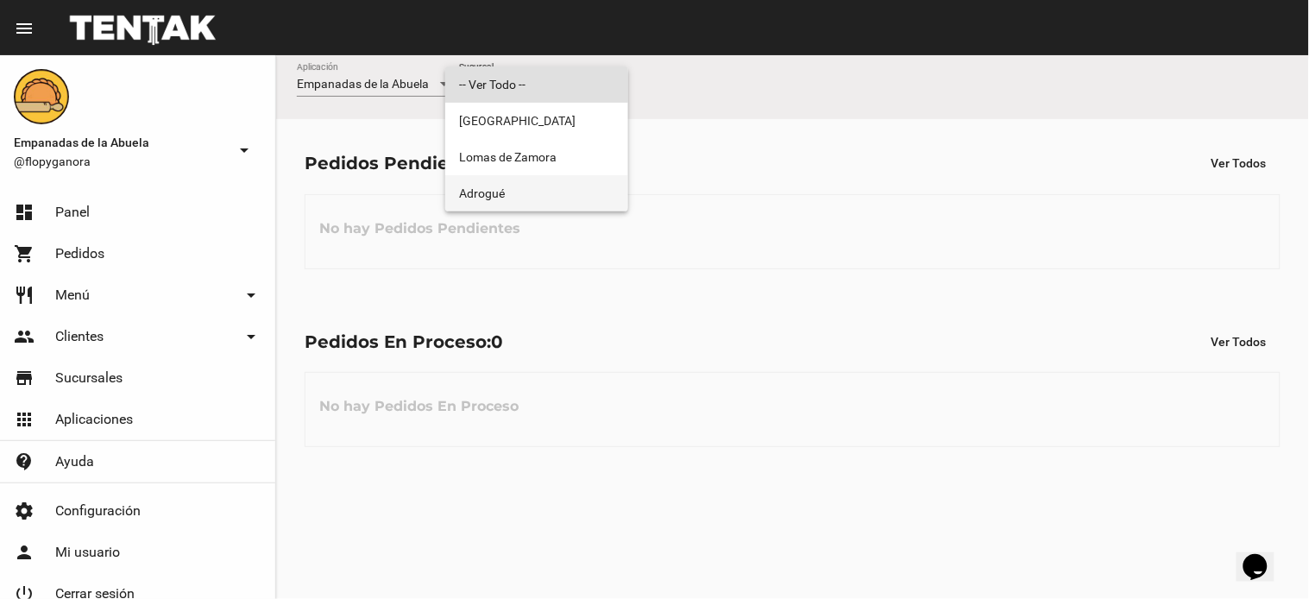
click at [495, 184] on span "Adrogué" at bounding box center [536, 193] width 155 height 36
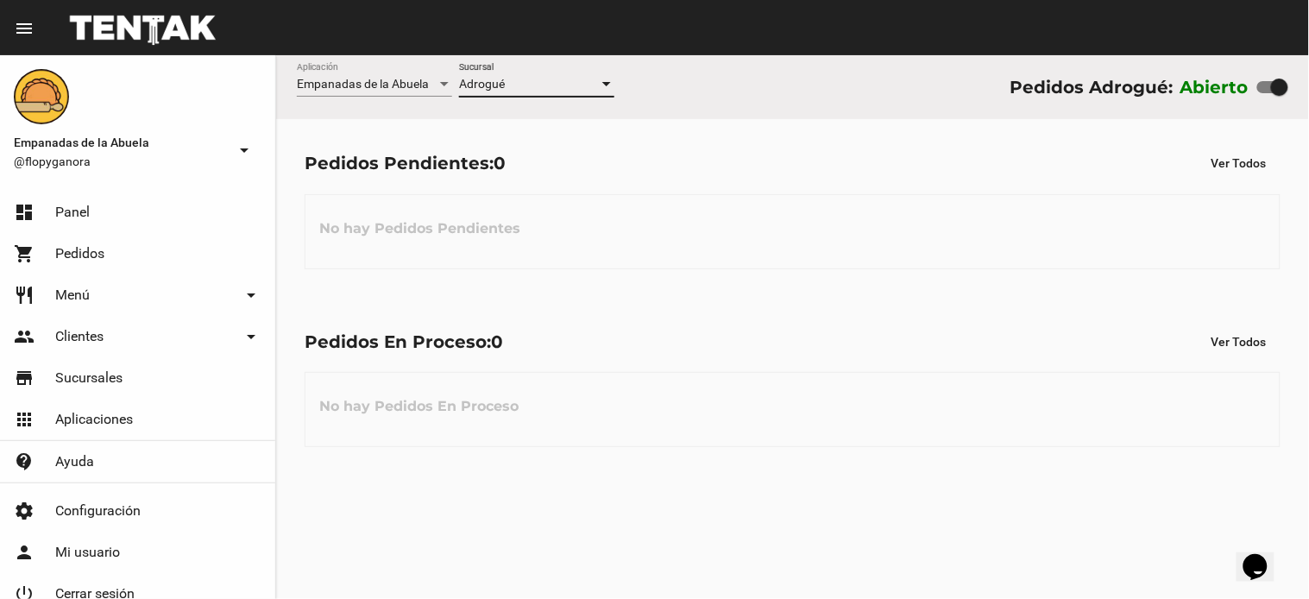
drag, startPoint x: 676, startPoint y: 264, endPoint x: 664, endPoint y: 257, distance: 13.9
click at [675, 263] on div "No hay Pedidos Pendientes" at bounding box center [793, 231] width 976 height 75
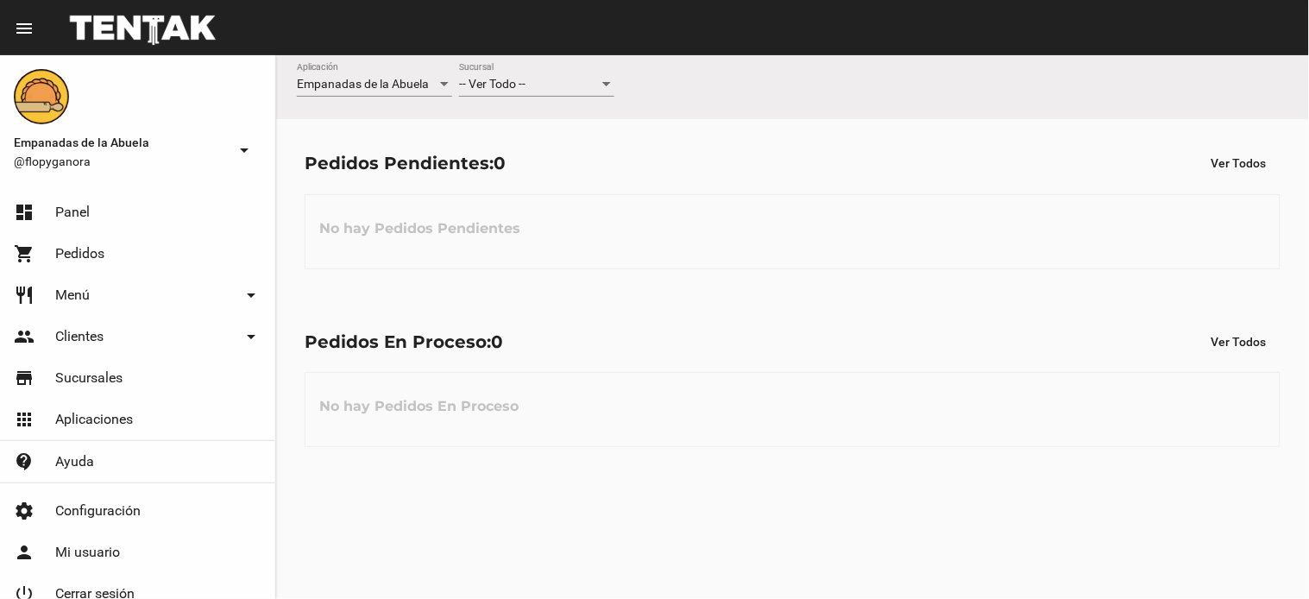
click at [523, 92] on div "-- Ver Todo -- Sucursal" at bounding box center [536, 80] width 155 height 34
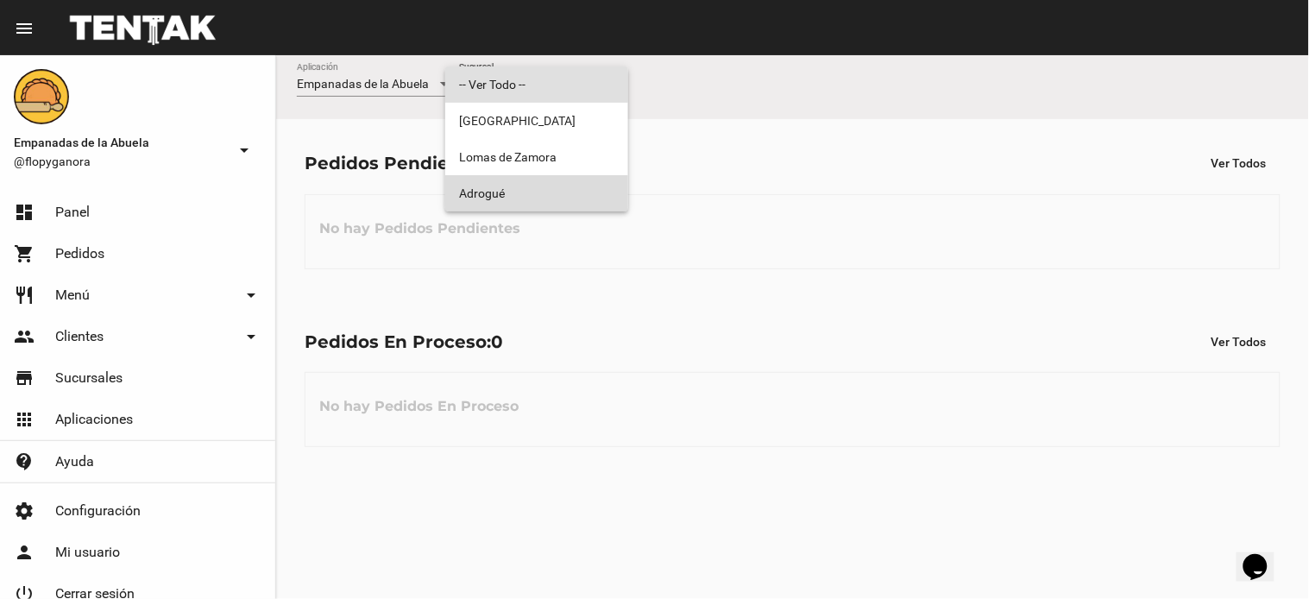
click at [506, 187] on span "Adrogué" at bounding box center [536, 193] width 155 height 36
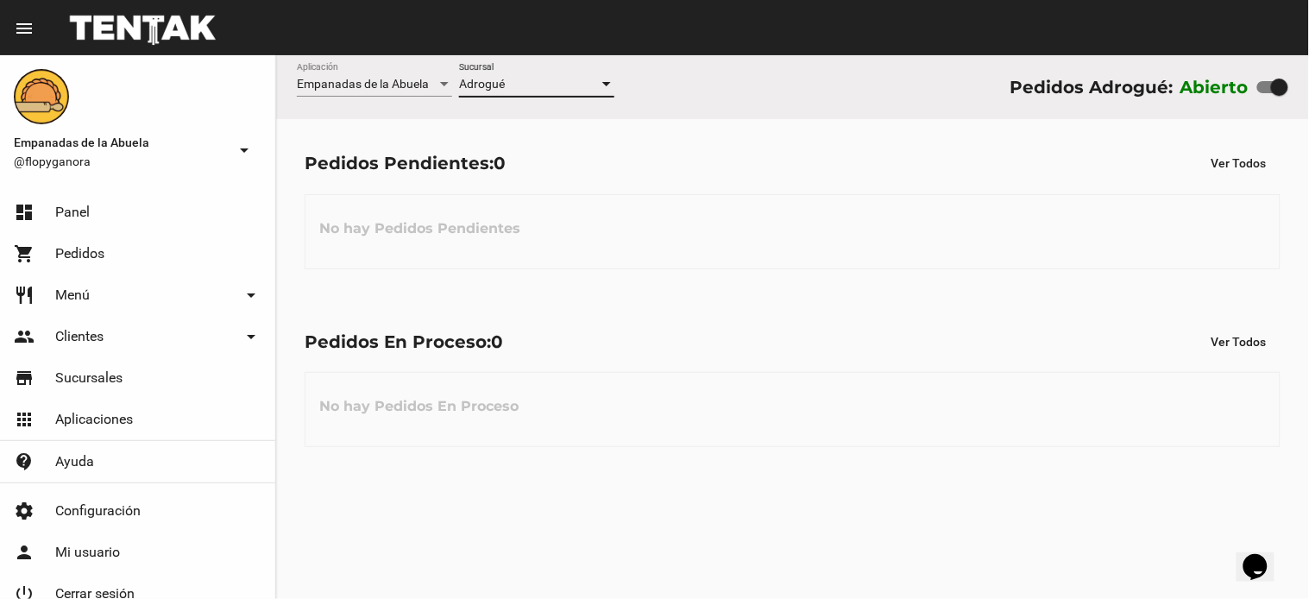
click at [617, 466] on div "Pedidos En Proceso: 0 Ver Todos No hay Pedidos En Proceso" at bounding box center [792, 387] width 1033 height 178
click at [768, 214] on div "No hay Pedidos Pendientes" at bounding box center [793, 231] width 976 height 75
click at [460, 257] on div "No hay Pedidos Pendientes" at bounding box center [793, 231] width 976 height 75
click at [662, 185] on div "Pedidos Pendientes: 0 Ver Todos No hay Pedidos Pendientes" at bounding box center [792, 208] width 1033 height 178
click at [766, 299] on div "Pedidos En Proceso: 0 Ver Todos No hay Pedidos En Proceso" at bounding box center [792, 387] width 1033 height 178
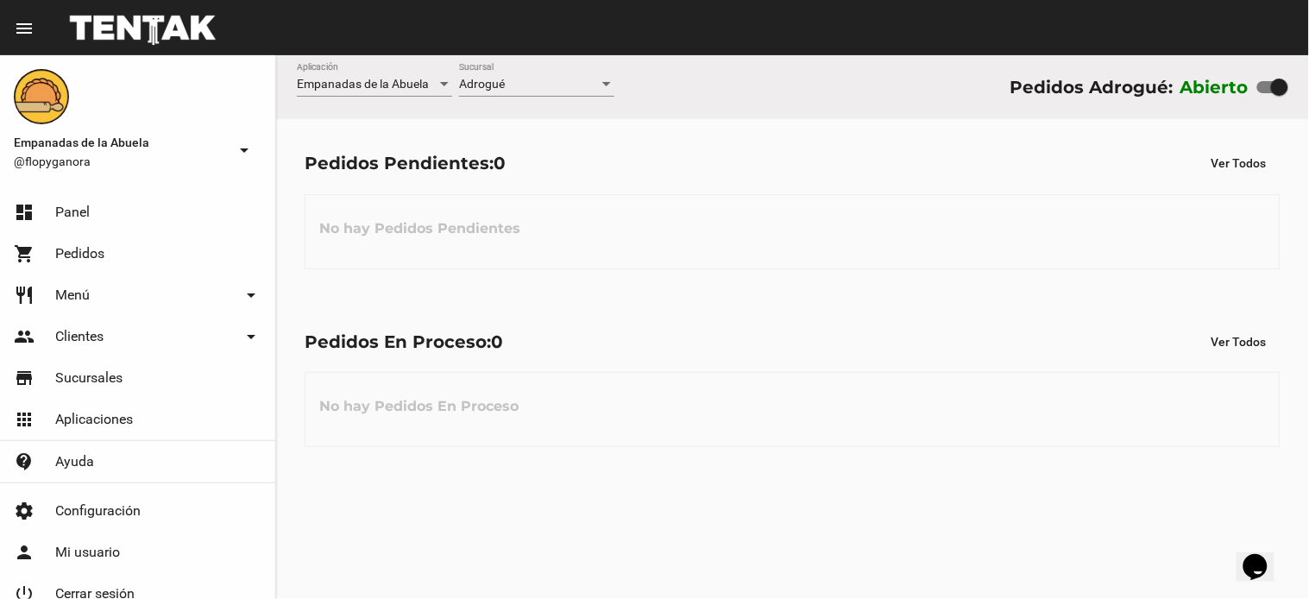
drag, startPoint x: 877, startPoint y: 381, endPoint x: 553, endPoint y: 596, distance: 389.1
click at [877, 384] on div "No hay Pedidos En Proceso" at bounding box center [793, 409] width 976 height 75
click at [779, 179] on div "Pedidos Pendientes: 0 Ver Todos No hay Pedidos Pendientes" at bounding box center [792, 208] width 1033 height 178
click at [800, 265] on div "No hay Pedidos Pendientes" at bounding box center [793, 231] width 976 height 75
click at [529, 73] on div "Adrogué Sucursal" at bounding box center [536, 80] width 155 height 34
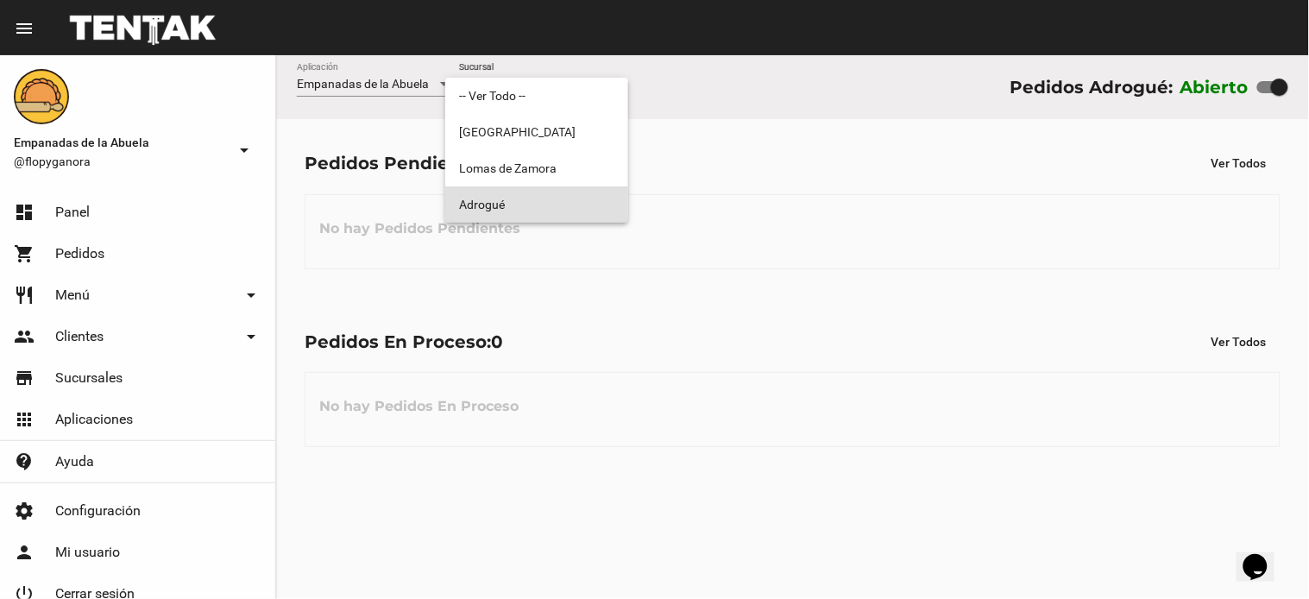
click at [529, 202] on span "Adrogué" at bounding box center [536, 204] width 155 height 36
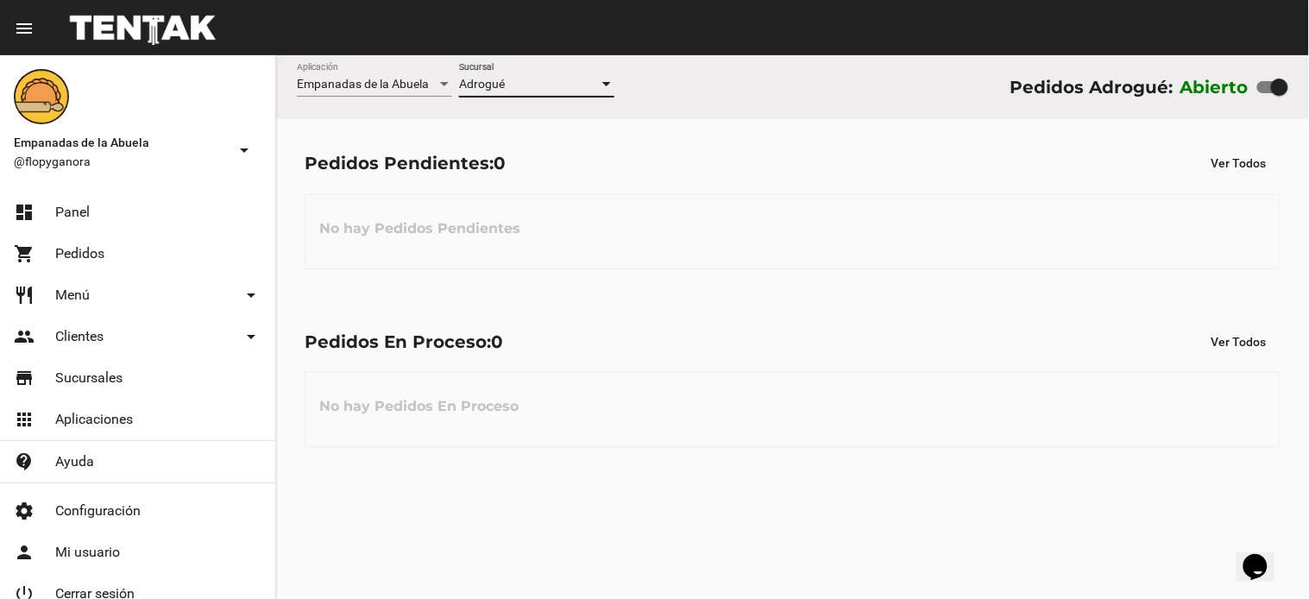
drag, startPoint x: 733, startPoint y: 242, endPoint x: 744, endPoint y: 242, distance: 10.4
click at [744, 242] on div "No hay Pedidos Pendientes" at bounding box center [793, 231] width 976 height 75
click at [694, 244] on div "No hay Pedidos Pendientes" at bounding box center [793, 231] width 976 height 75
drag, startPoint x: 820, startPoint y: 297, endPoint x: 840, endPoint y: 297, distance: 19.8
click at [839, 298] on div "Pedidos En Proceso: 0 Ver Todos No hay Pedidos En Proceso" at bounding box center [792, 387] width 1033 height 178
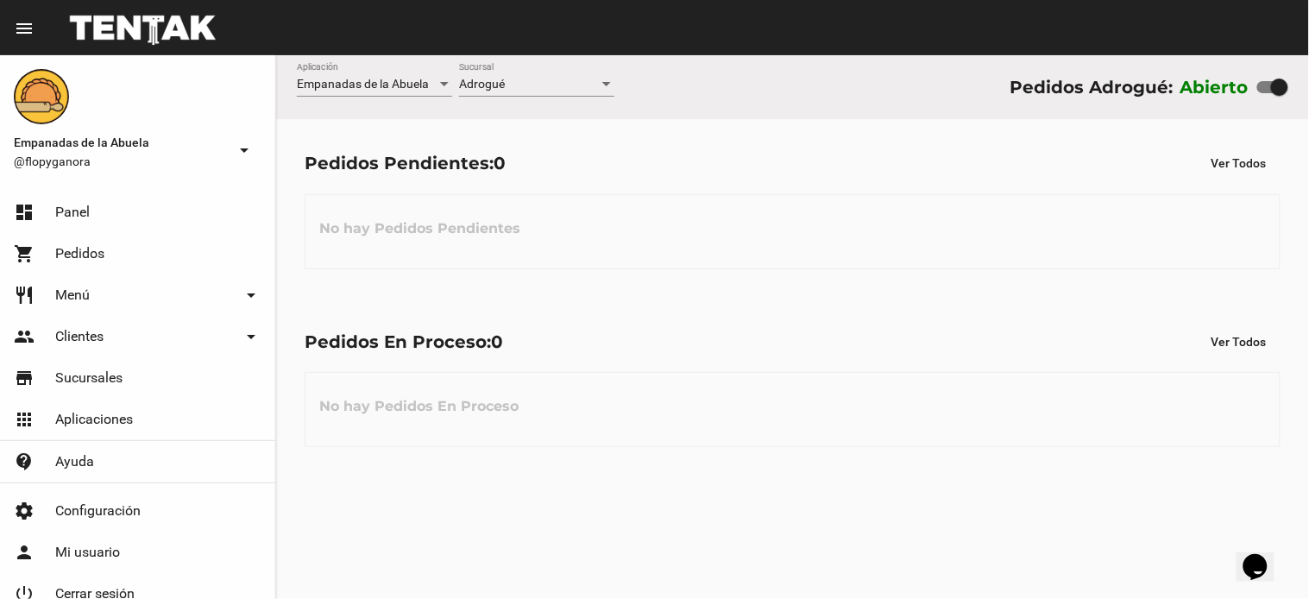
click at [661, 311] on div "Pedidos En Proceso: 0 Ver Todos No hay Pedidos En Proceso" at bounding box center [792, 387] width 1033 height 178
click at [684, 179] on div "Pedidos Pendientes: 0 Ver Todos No hay Pedidos Pendientes" at bounding box center [792, 208] width 1033 height 178
click at [695, 359] on div "Pedidos En Proceso: 0 Ver Todos No hay Pedidos En Proceso" at bounding box center [792, 387] width 1033 height 178
click at [497, 83] on span "Adrogué" at bounding box center [482, 84] width 46 height 14
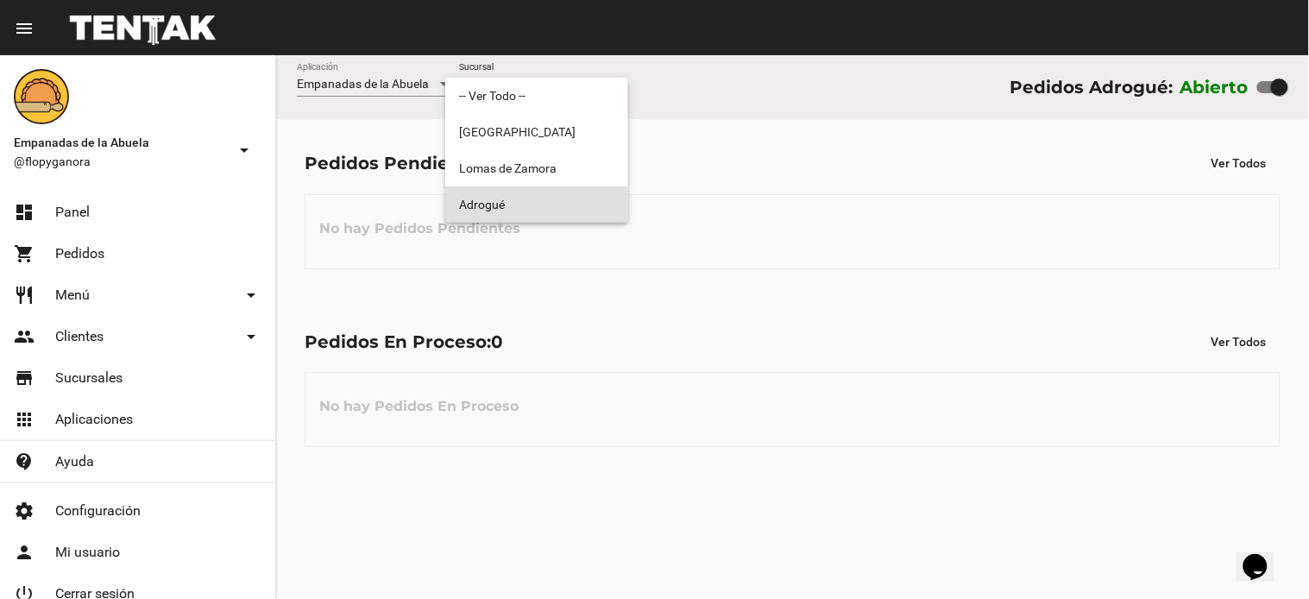
click at [530, 211] on span "Adrogué" at bounding box center [536, 204] width 155 height 36
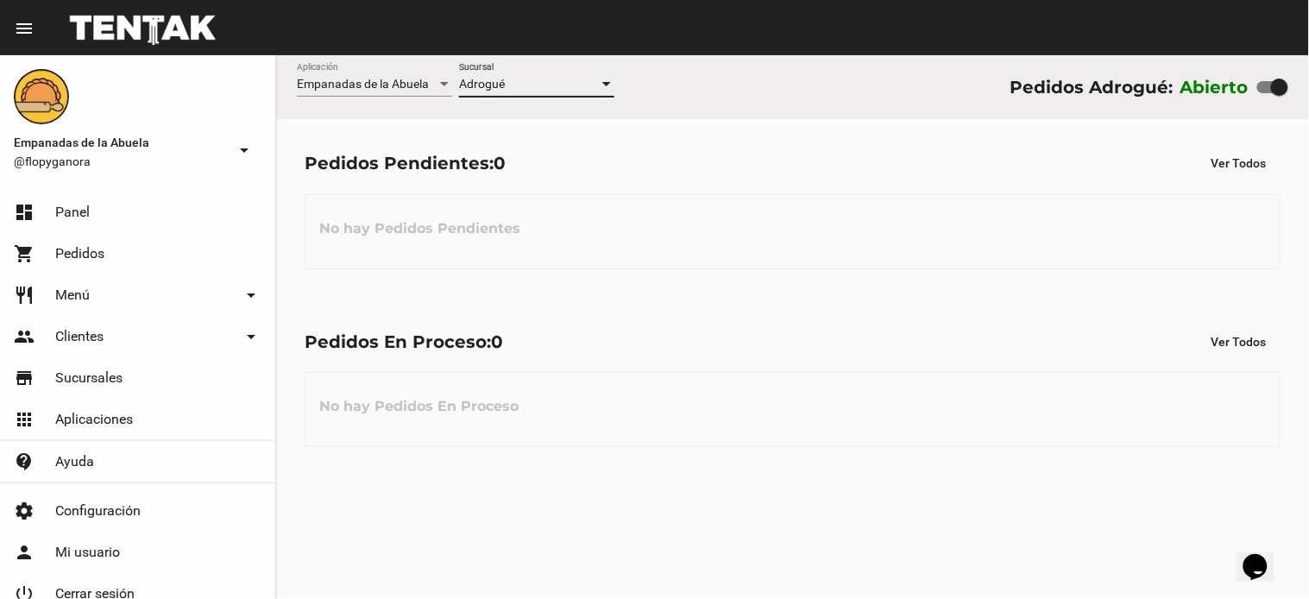
click at [746, 453] on div "Pedidos En Proceso: 0 Ver Todos No hay Pedidos En Proceso" at bounding box center [792, 387] width 1033 height 178
click at [573, 82] on div "Adrogué" at bounding box center [529, 85] width 140 height 14
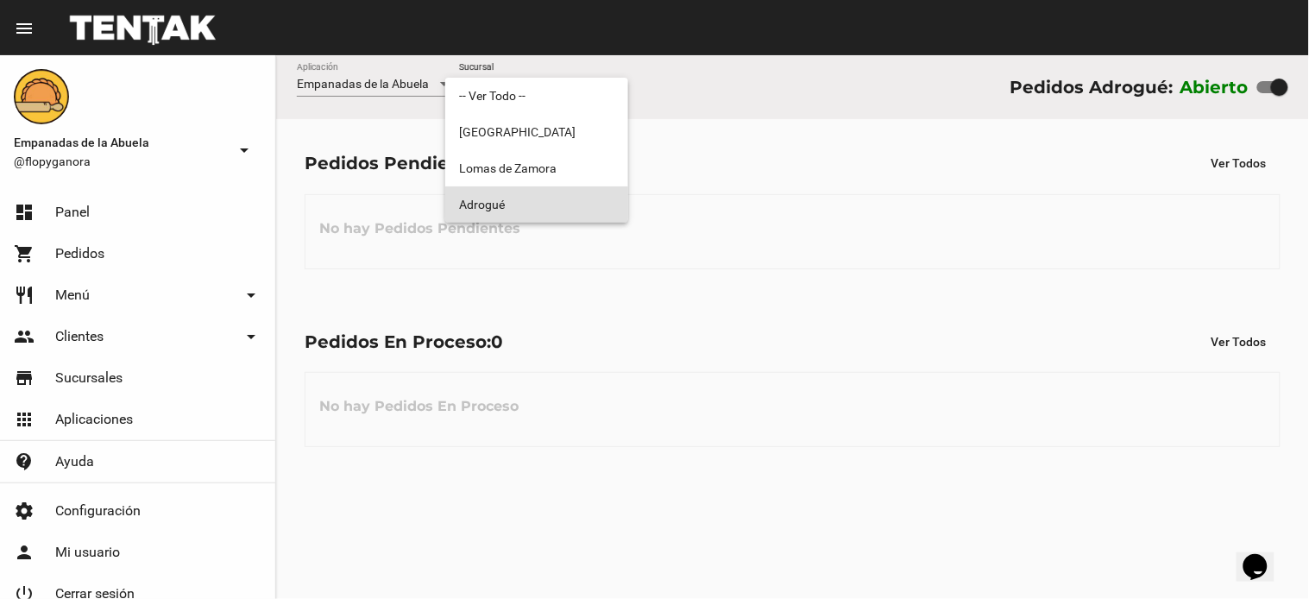
click at [550, 208] on span "Adrogué" at bounding box center [536, 204] width 155 height 36
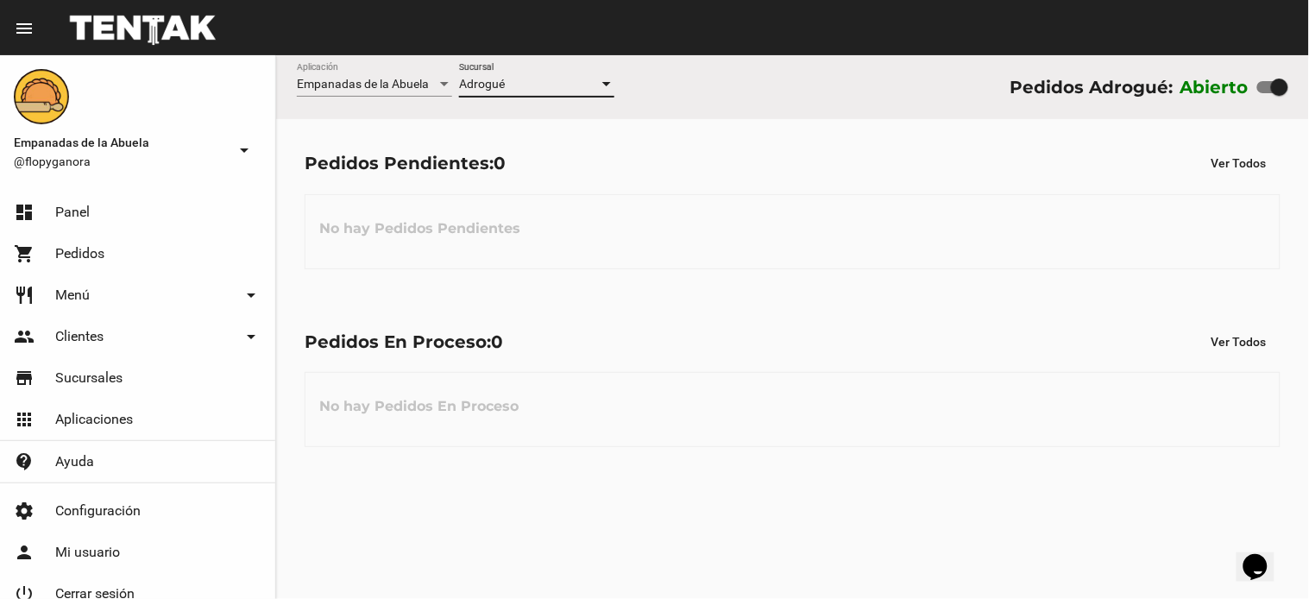
click at [900, 292] on div "Pedidos Pendientes: 0 Ver Todos No hay Pedidos Pendientes" at bounding box center [792, 208] width 1033 height 178
click at [548, 204] on div "No hay Pedidos Pendientes" at bounding box center [793, 231] width 976 height 75
click at [807, 192] on div "Pedidos Pendientes: 0 Ver Todos No hay Pedidos Pendientes" at bounding box center [792, 208] width 1033 height 178
click at [755, 208] on div "No hay Pedidos Pendientes" at bounding box center [793, 231] width 976 height 75
click at [860, 256] on div "No hay Pedidos Pendientes" at bounding box center [793, 231] width 976 height 75
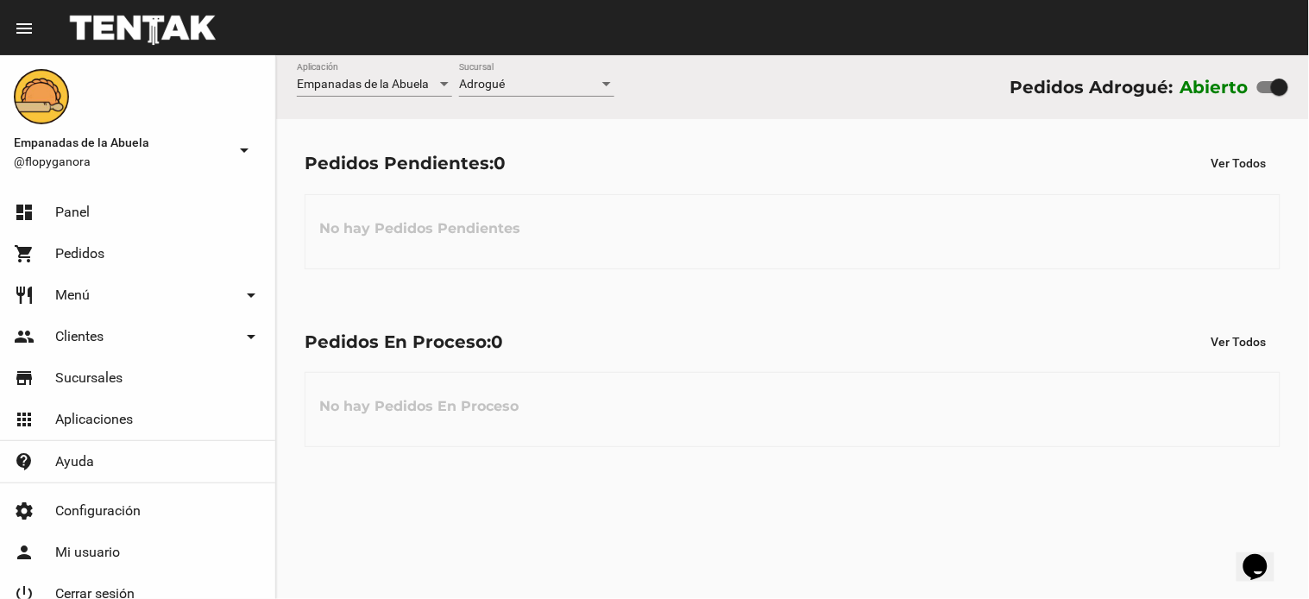
click at [984, 290] on div "Pedidos Pendientes: 0 Ver Todos No hay Pedidos Pendientes" at bounding box center [792, 208] width 1033 height 178
click at [706, 332] on div "Pedidos En Proceso: 0 Ver Todos" at bounding box center [793, 341] width 976 height 31
click at [705, 315] on div "Pedidos En Proceso: 0 Ver Todos No hay Pedidos En Proceso" at bounding box center [792, 387] width 1033 height 178
click at [805, 195] on div "No hay Pedidos Pendientes" at bounding box center [793, 231] width 976 height 75
click at [742, 255] on div "No hay Pedidos Pendientes" at bounding box center [793, 231] width 976 height 75
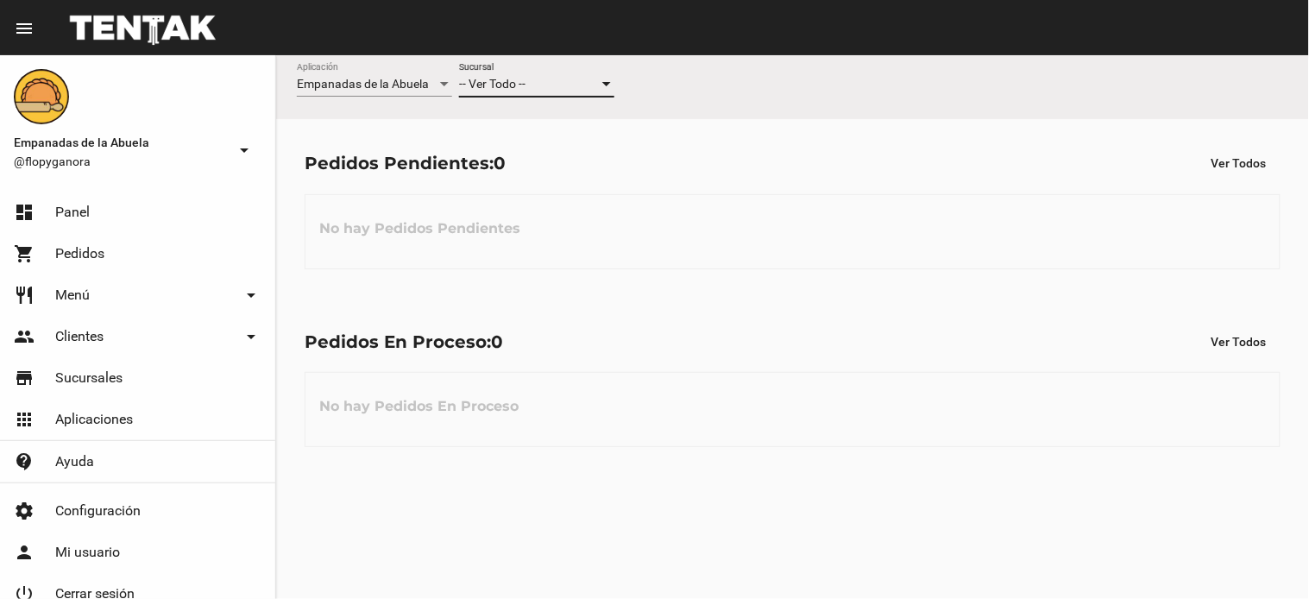
click at [523, 82] on span "-- Ver Todo --" at bounding box center [492, 84] width 66 height 14
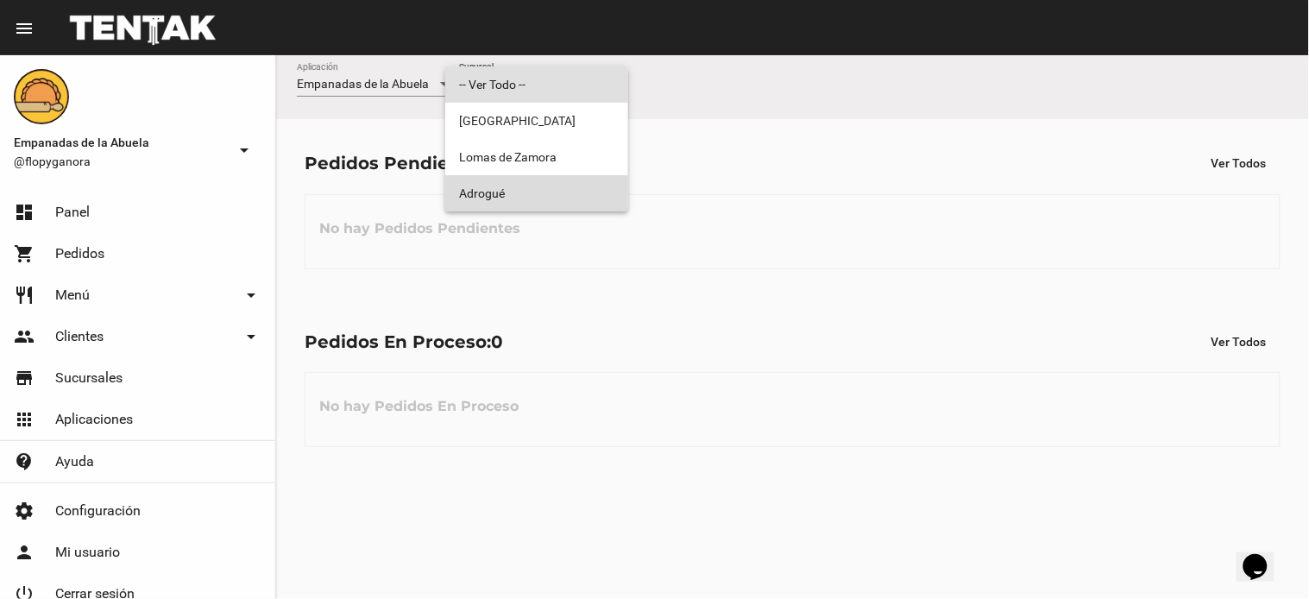
click at [485, 190] on span "Adrogué" at bounding box center [536, 193] width 155 height 36
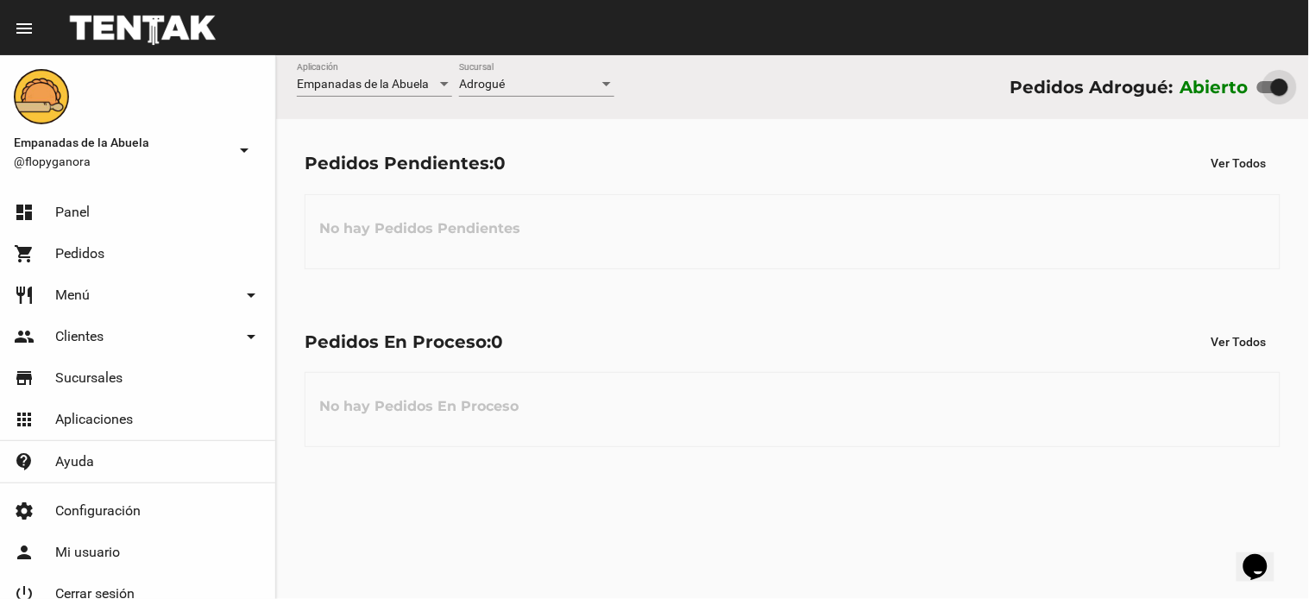
click at [1268, 84] on div at bounding box center [1272, 87] width 31 height 12
click at [1266, 93] on input "checkbox" at bounding box center [1265, 93] width 1 height 1
checkbox input "false"
